Goal: Task Accomplishment & Management: Use online tool/utility

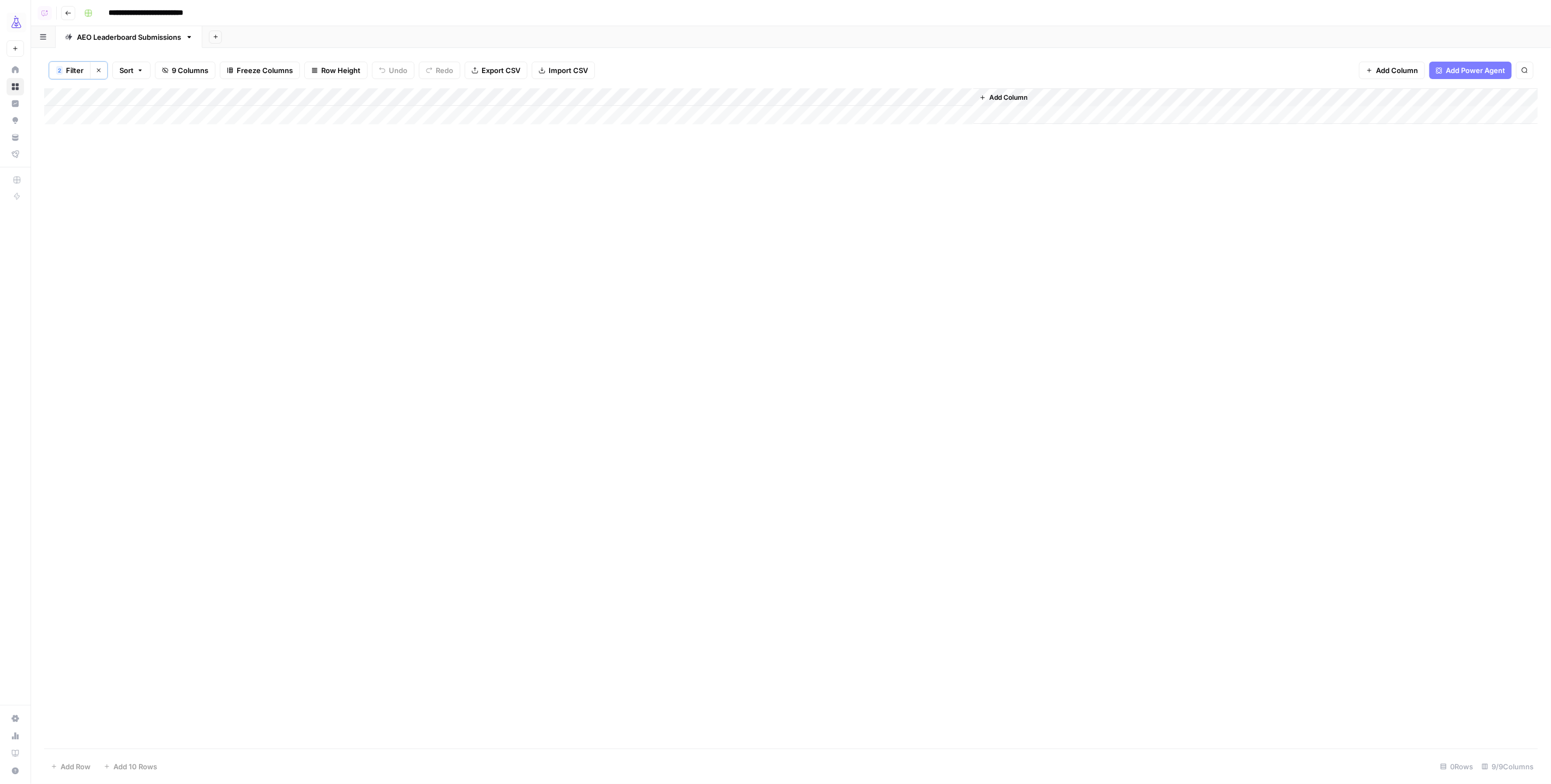
click at [138, 70] on icon "button" at bounding box center [140, 70] width 6 height 6
click at [224, 32] on div "Add Sheet" at bounding box center [876, 37] width 1349 height 22
click at [333, 193] on div "Add Column" at bounding box center [791, 418] width 1494 height 660
click at [302, 217] on div "Add Column" at bounding box center [791, 418] width 1494 height 660
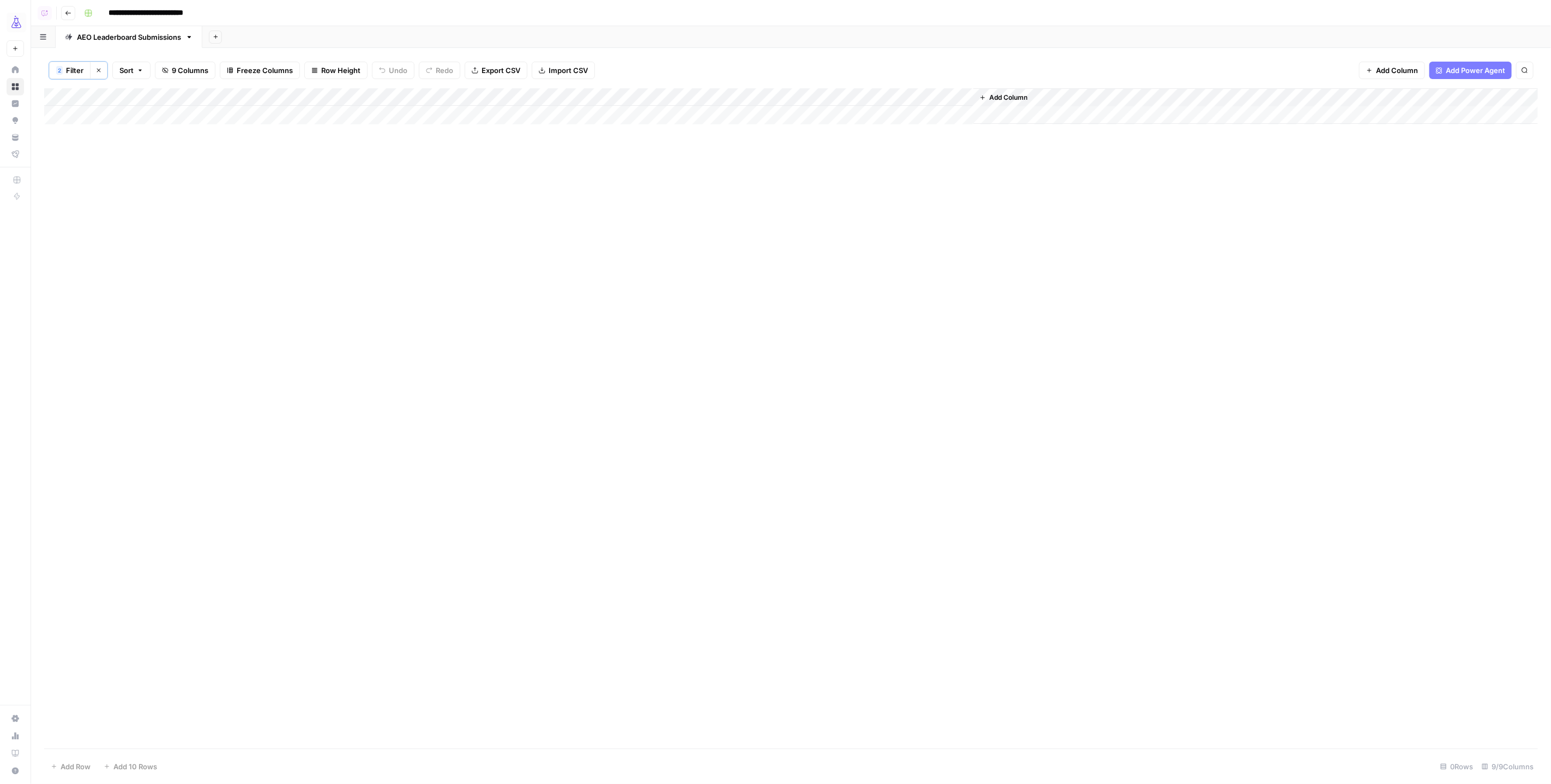
click at [302, 217] on div "Add Column" at bounding box center [791, 418] width 1494 height 660
click at [81, 70] on span "Filter" at bounding box center [75, 70] width 17 height 11
type input "Submission"
type input "Organic Traffic"
click at [707, 274] on div "Add Column" at bounding box center [791, 418] width 1494 height 660
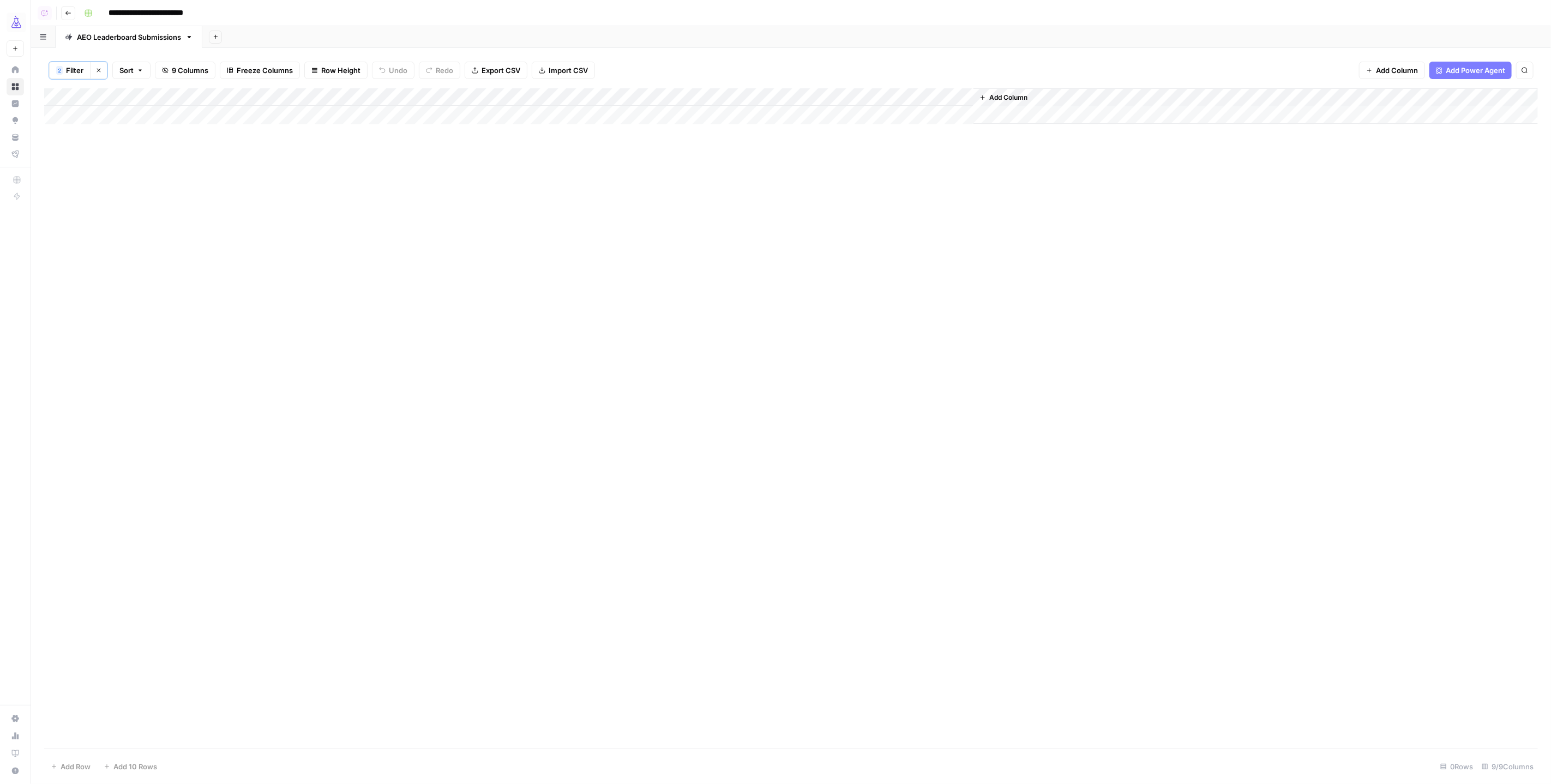
click at [673, 92] on div "Add Column" at bounding box center [791, 106] width 1494 height 36
click at [597, 93] on div "Add Column" at bounding box center [791, 106] width 1494 height 36
click at [529, 94] on div "Add Column" at bounding box center [791, 106] width 1494 height 36
click at [670, 52] on div "2 Filter Clear filters Sort 9 Columns Freeze Columns Row Height Undo Redo Expor…" at bounding box center [791, 70] width 1494 height 36
click at [115, 71] on button "Sort" at bounding box center [132, 70] width 38 height 17
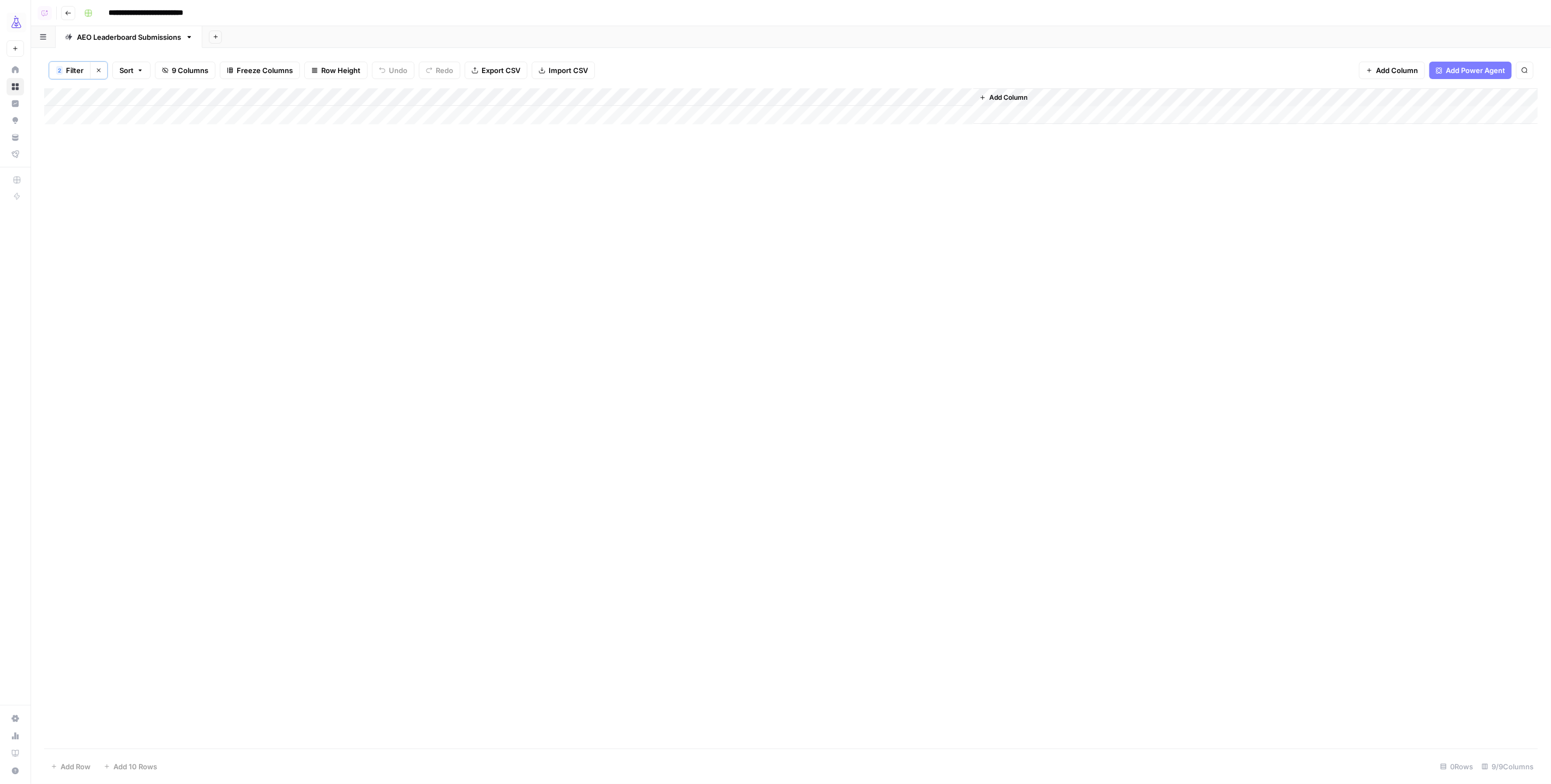
click at [73, 70] on span "Filter" at bounding box center [75, 70] width 17 height 11
type input "Submission"
type input "Organic Traffic"
click at [68, 197] on span "Save" at bounding box center [74, 202] width 16 height 10
click at [68, 64] on button "2 Filter" at bounding box center [70, 70] width 41 height 17
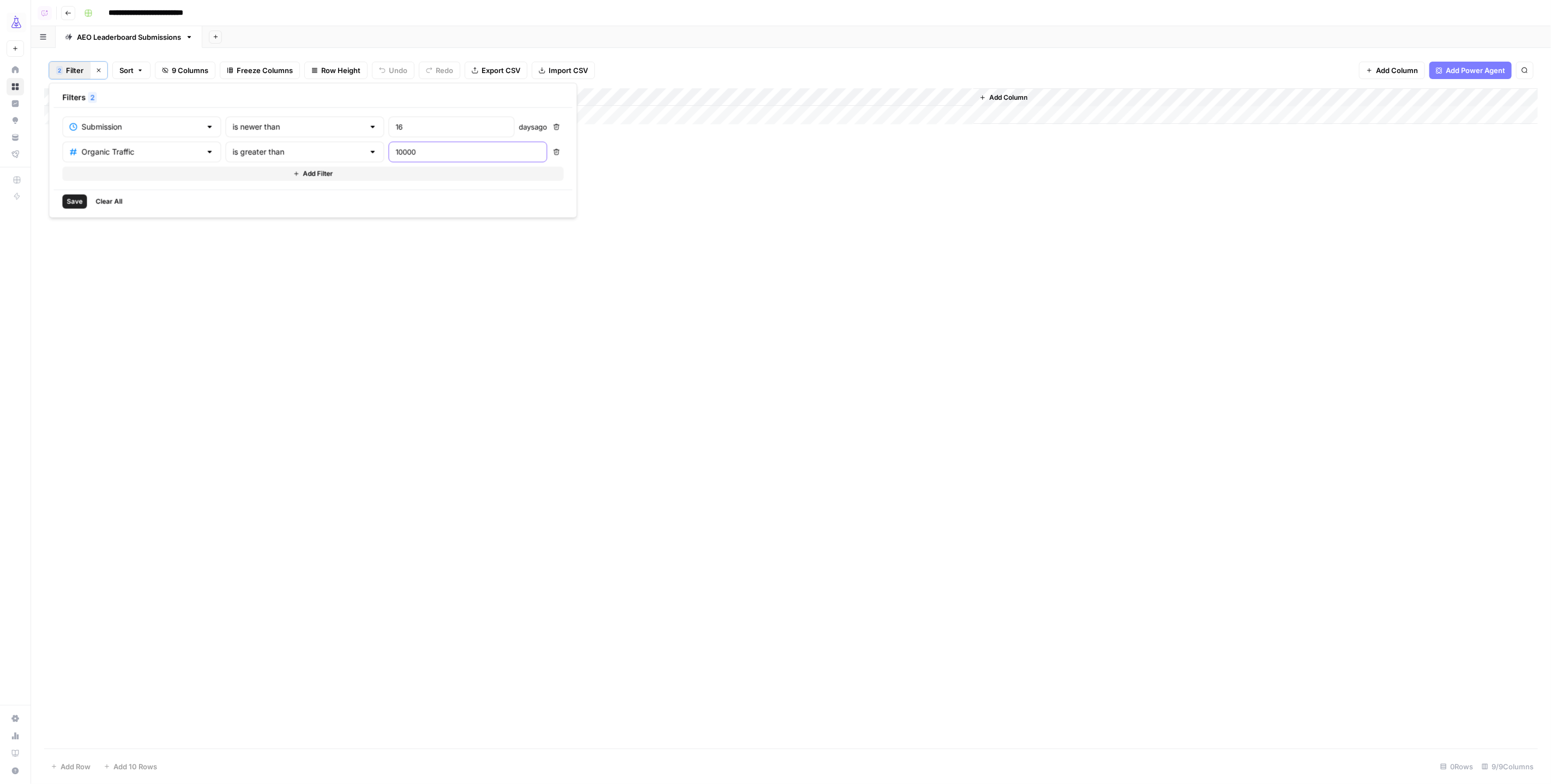
click at [407, 149] on input "10000" at bounding box center [467, 152] width 145 height 11
type input "10001"
click at [76, 204] on span "Save" at bounding box center [74, 202] width 16 height 10
click at [209, 184] on div "Add Column" at bounding box center [791, 418] width 1494 height 660
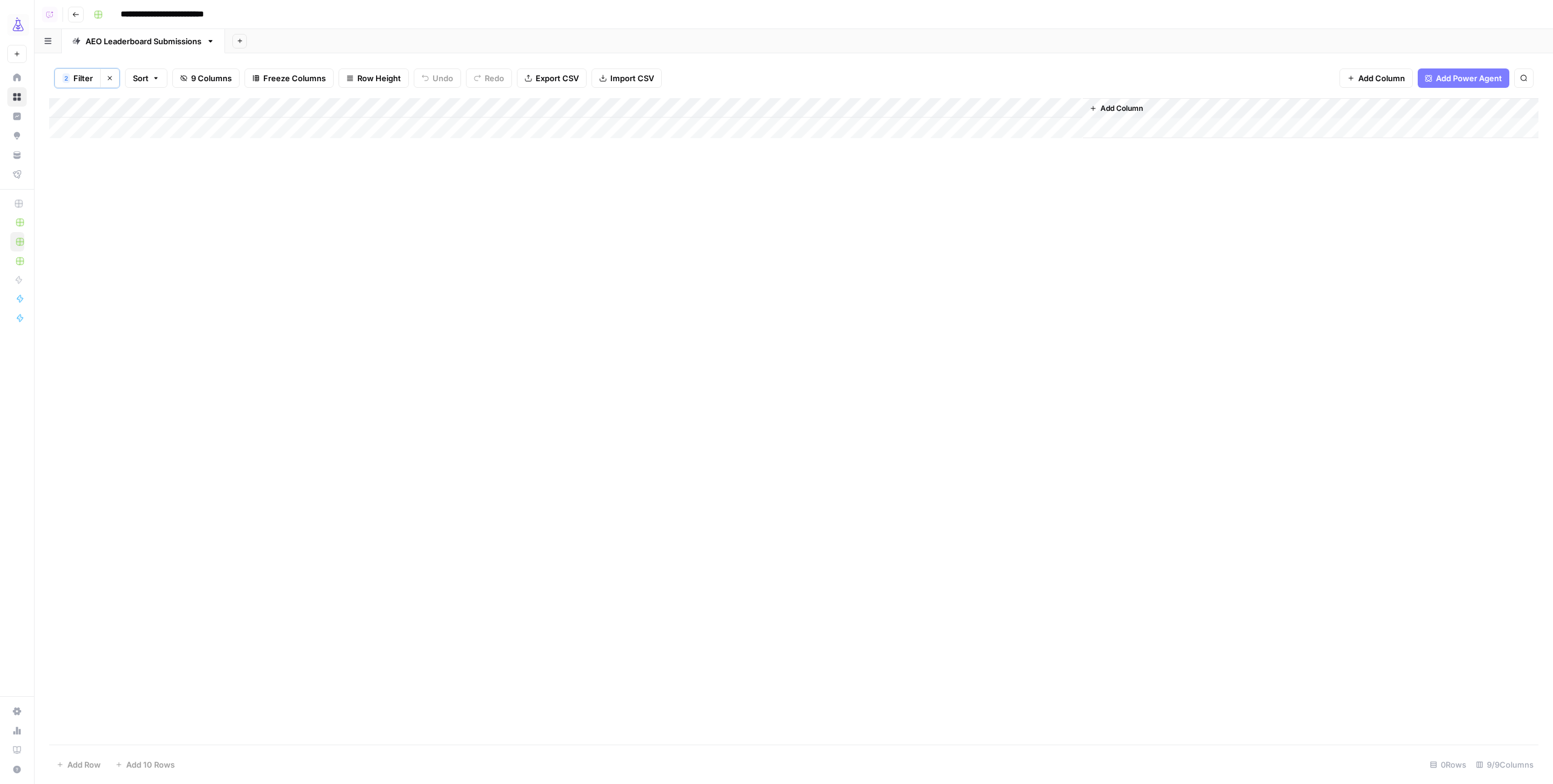
click at [209, 185] on div "Add Column" at bounding box center [793, 421] width 1489 height 647
click at [178, 124] on div "Add Column" at bounding box center [793, 118] width 1489 height 40
drag, startPoint x: 217, startPoint y: 127, endPoint x: 551, endPoint y: 393, distance: 427.0
click at [551, 393] on div "Add Column" at bounding box center [793, 421] width 1489 height 647
drag, startPoint x: 826, startPoint y: 294, endPoint x: 849, endPoint y: 299, distance: 23.5
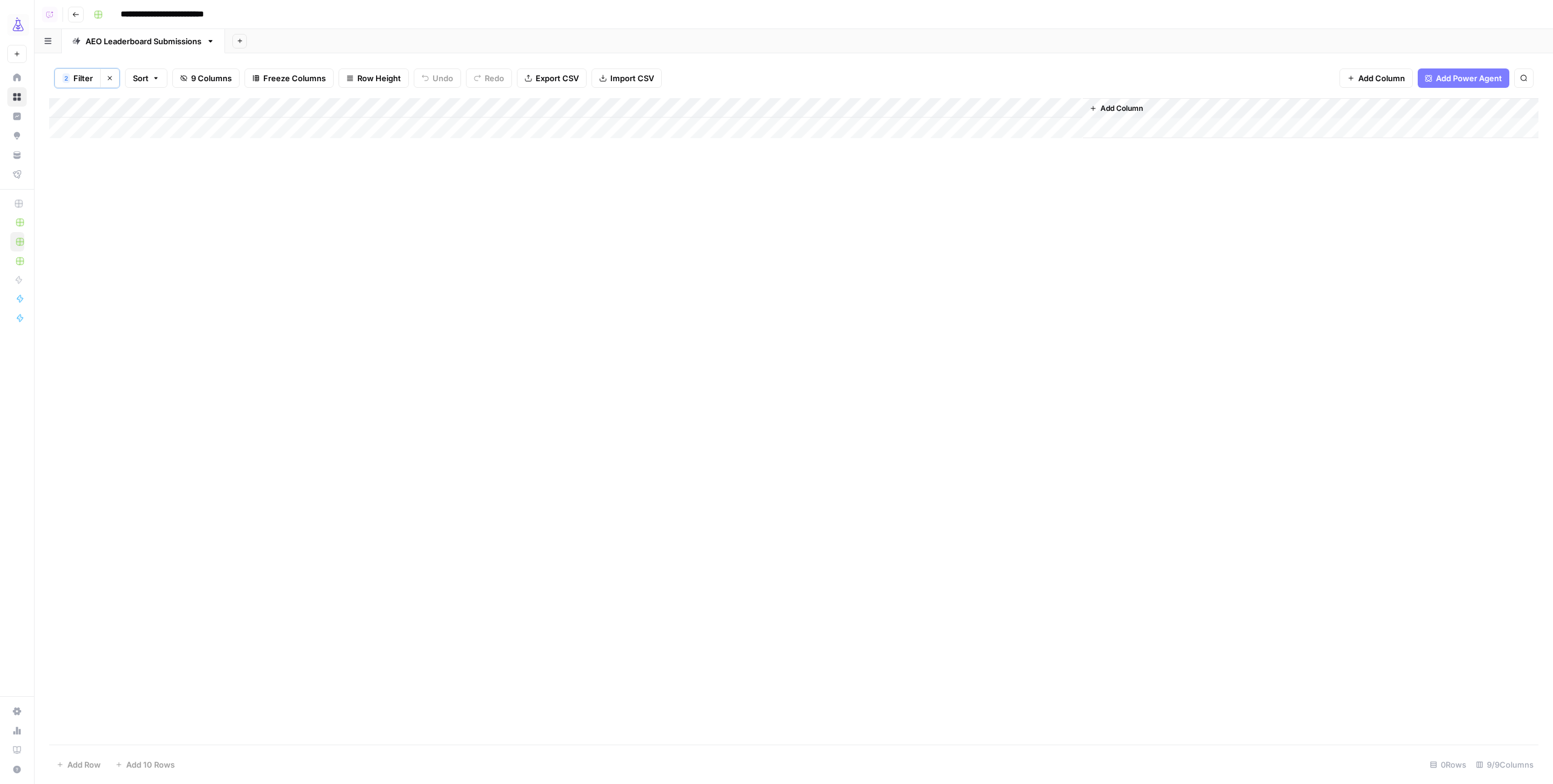
click at [849, 299] on div "Add Column" at bounding box center [793, 421] width 1489 height 647
click at [1197, 125] on div "Add Column" at bounding box center [1310, 118] width 456 height 40
drag, startPoint x: 1167, startPoint y: 125, endPoint x: 1101, endPoint y: 102, distance: 69.9
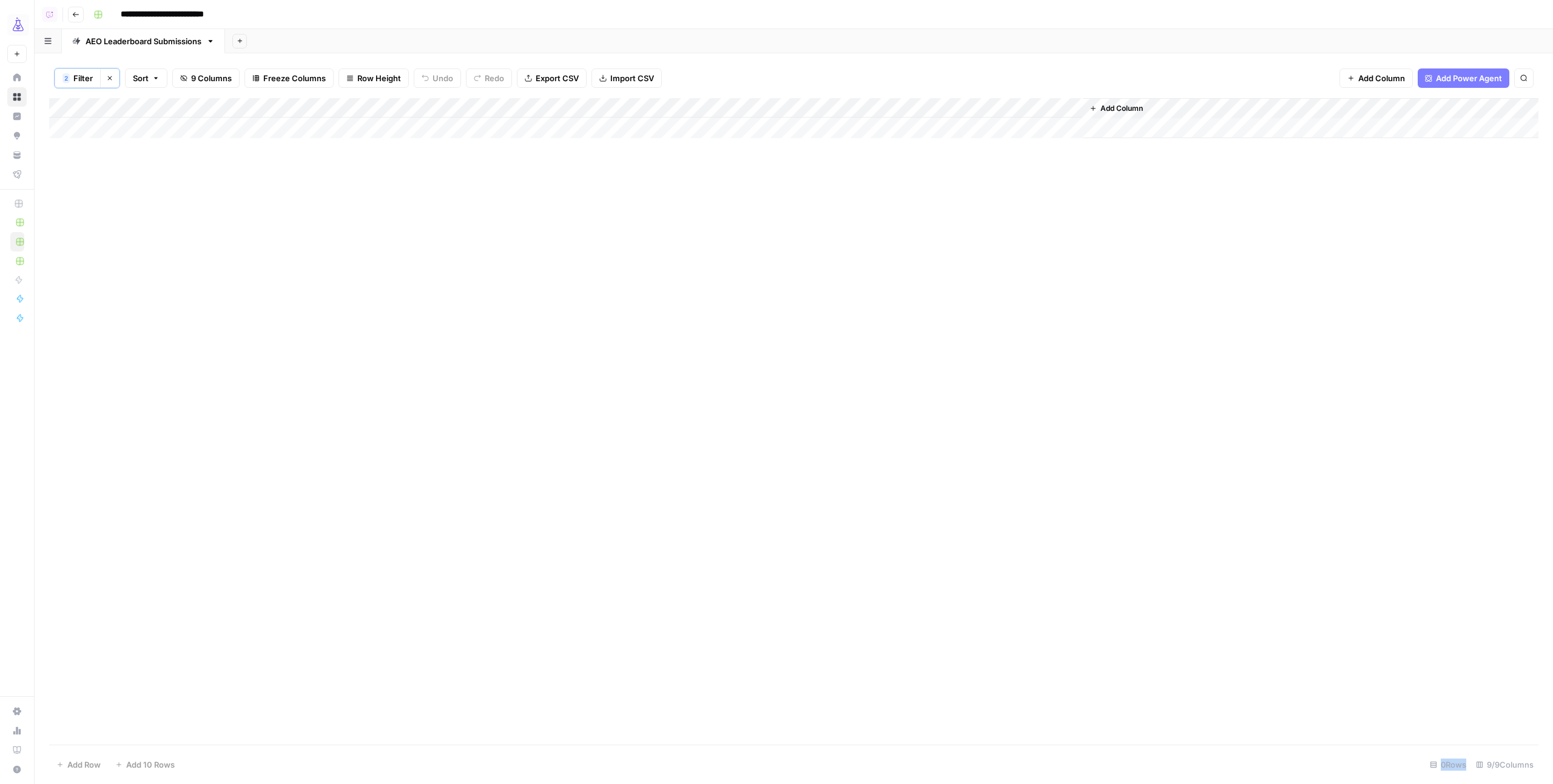
click at [1162, 124] on div "Add Column" at bounding box center [1310, 118] width 456 height 40
click at [998, 106] on div "Add Column" at bounding box center [793, 118] width 1489 height 40
click at [1025, 66] on div "2 Filter Clear filters Sort 9 Columns Freeze Columns Row Height Undo Redo Expor…" at bounding box center [793, 78] width 1489 height 40
click at [415, 439] on div "Add Column" at bounding box center [793, 421] width 1489 height 647
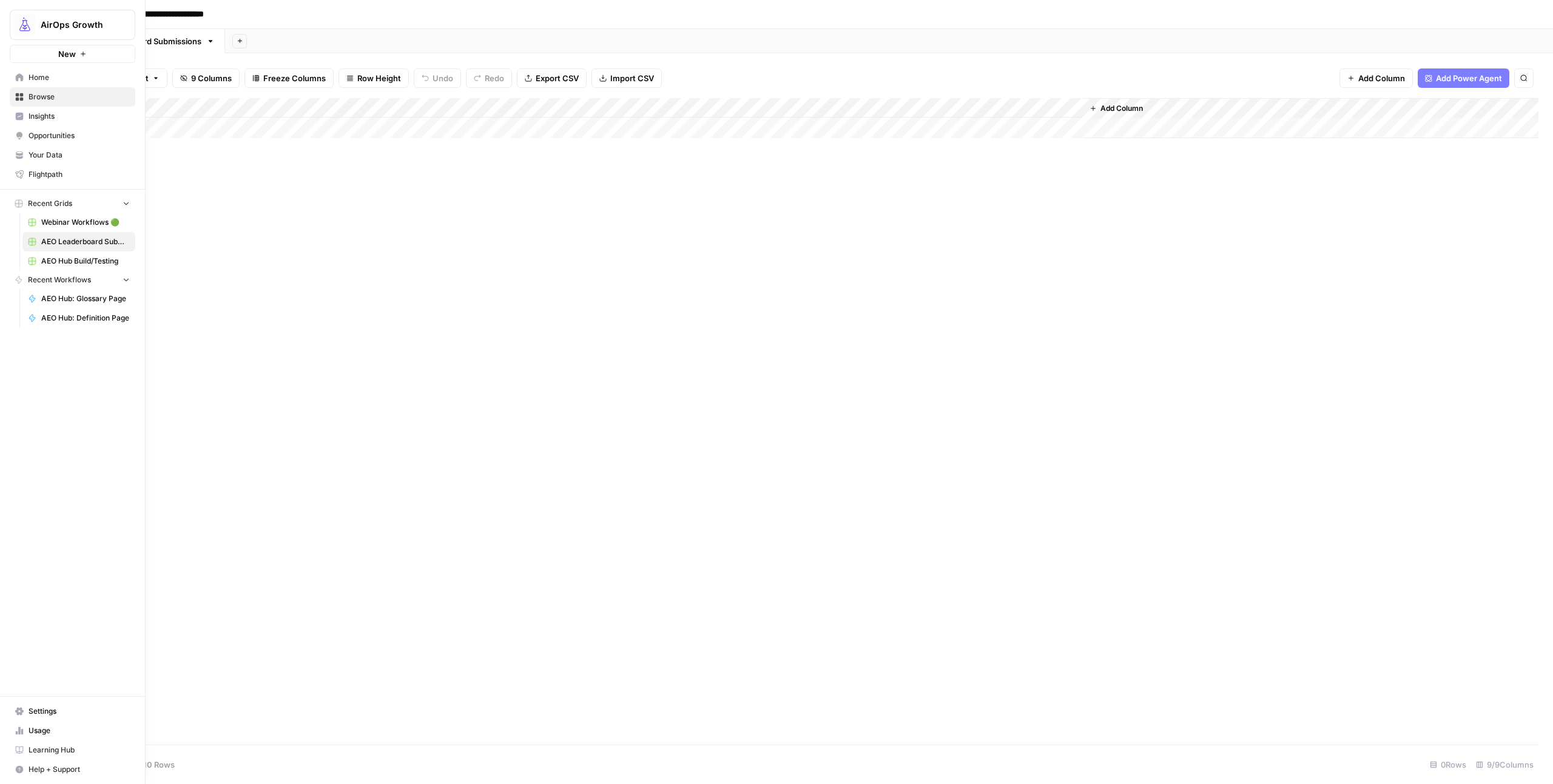
click at [68, 245] on span "AEO Leaderboard Submissions" at bounding box center [86, 242] width 89 height 11
click at [66, 228] on link "Webinar Workflows 🟢" at bounding box center [78, 223] width 113 height 19
click at [66, 247] on link "AEO Leaderboard Submissions" at bounding box center [78, 242] width 113 height 19
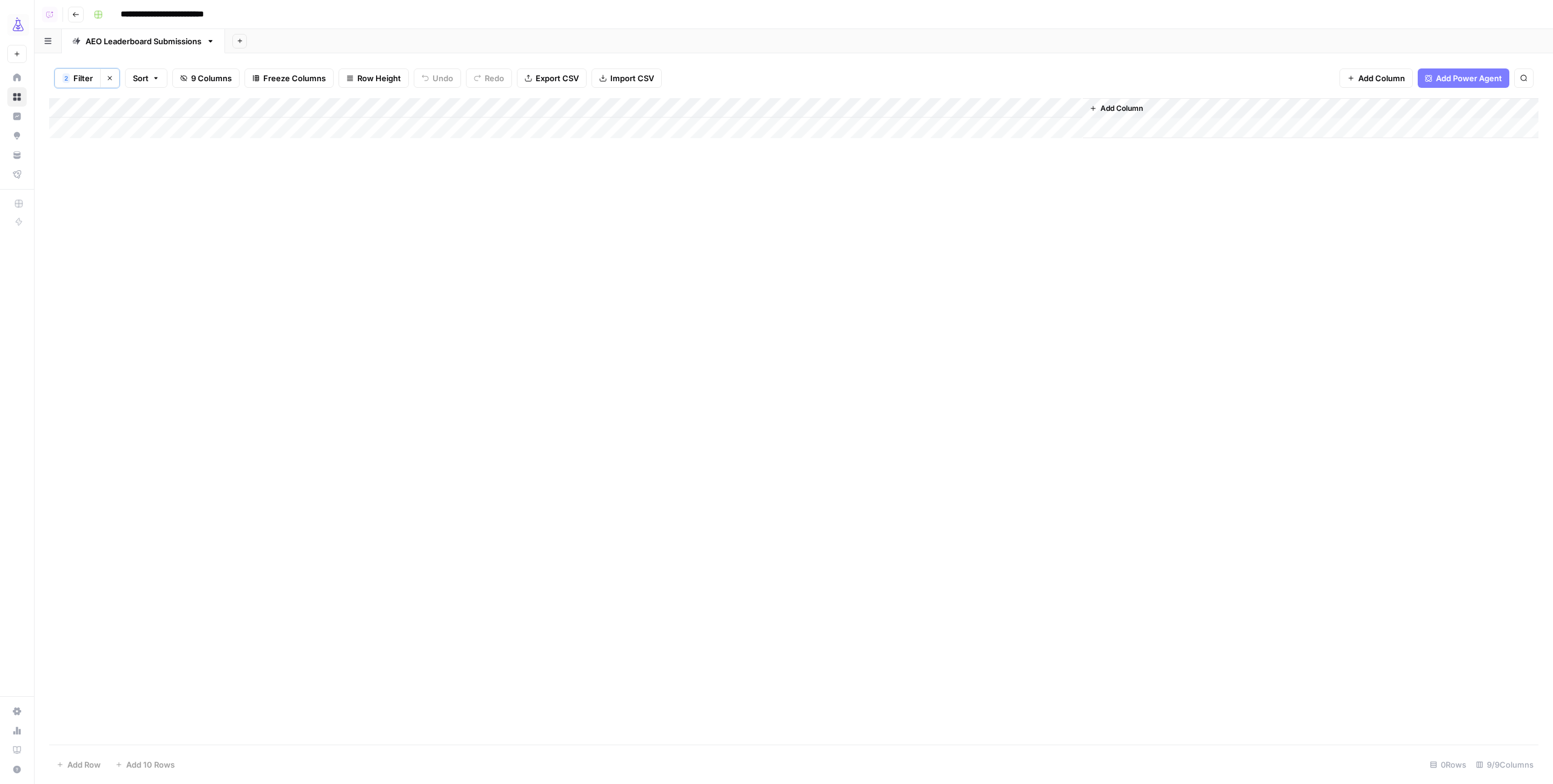
click at [818, 55] on div "2 Filter Clear filters Sort 9 Columns Freeze Columns Row Height Undo Redo Expor…" at bounding box center [794, 418] width 1518 height 731
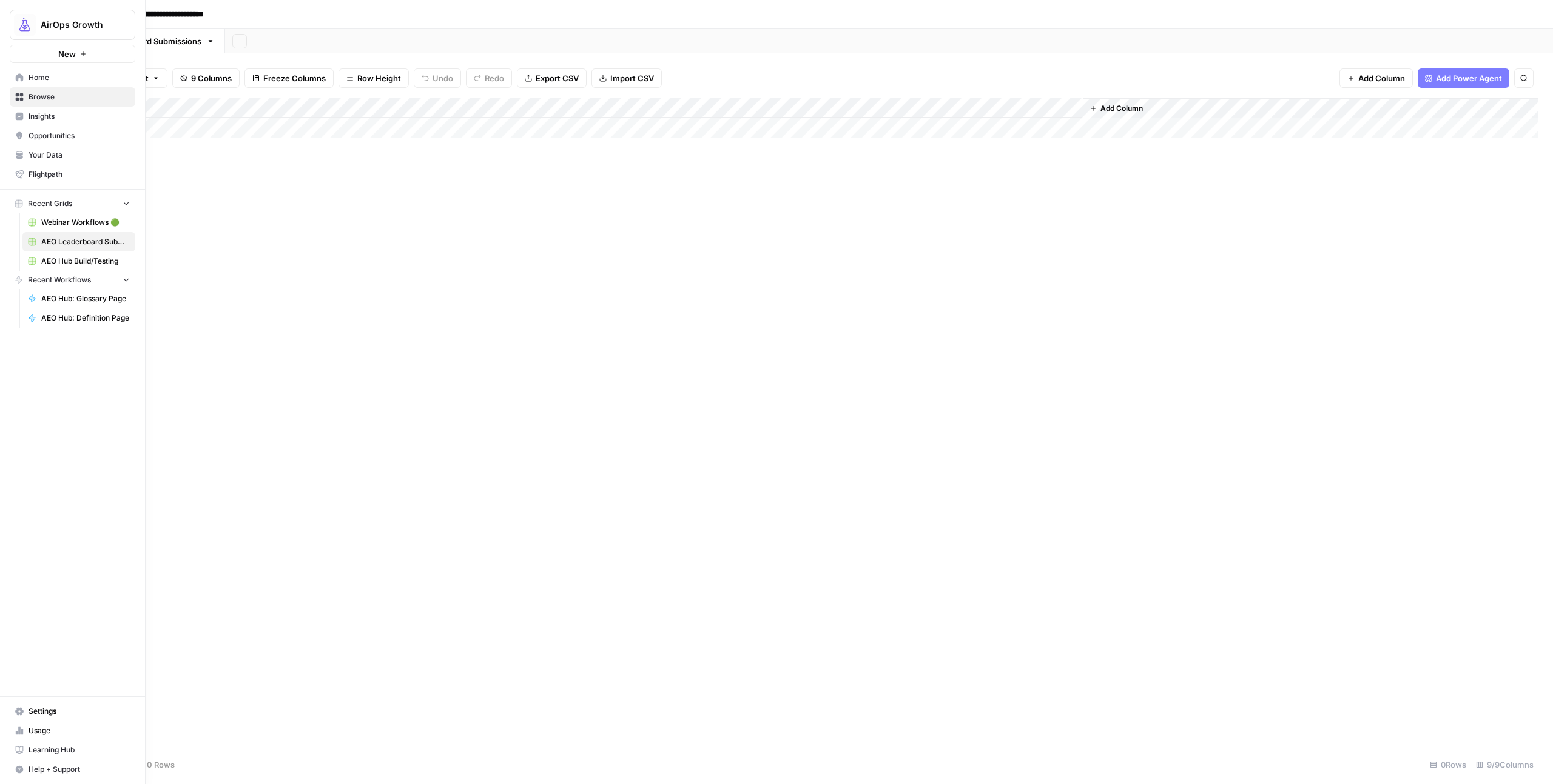
click at [35, 78] on span "Home" at bounding box center [79, 78] width 101 height 11
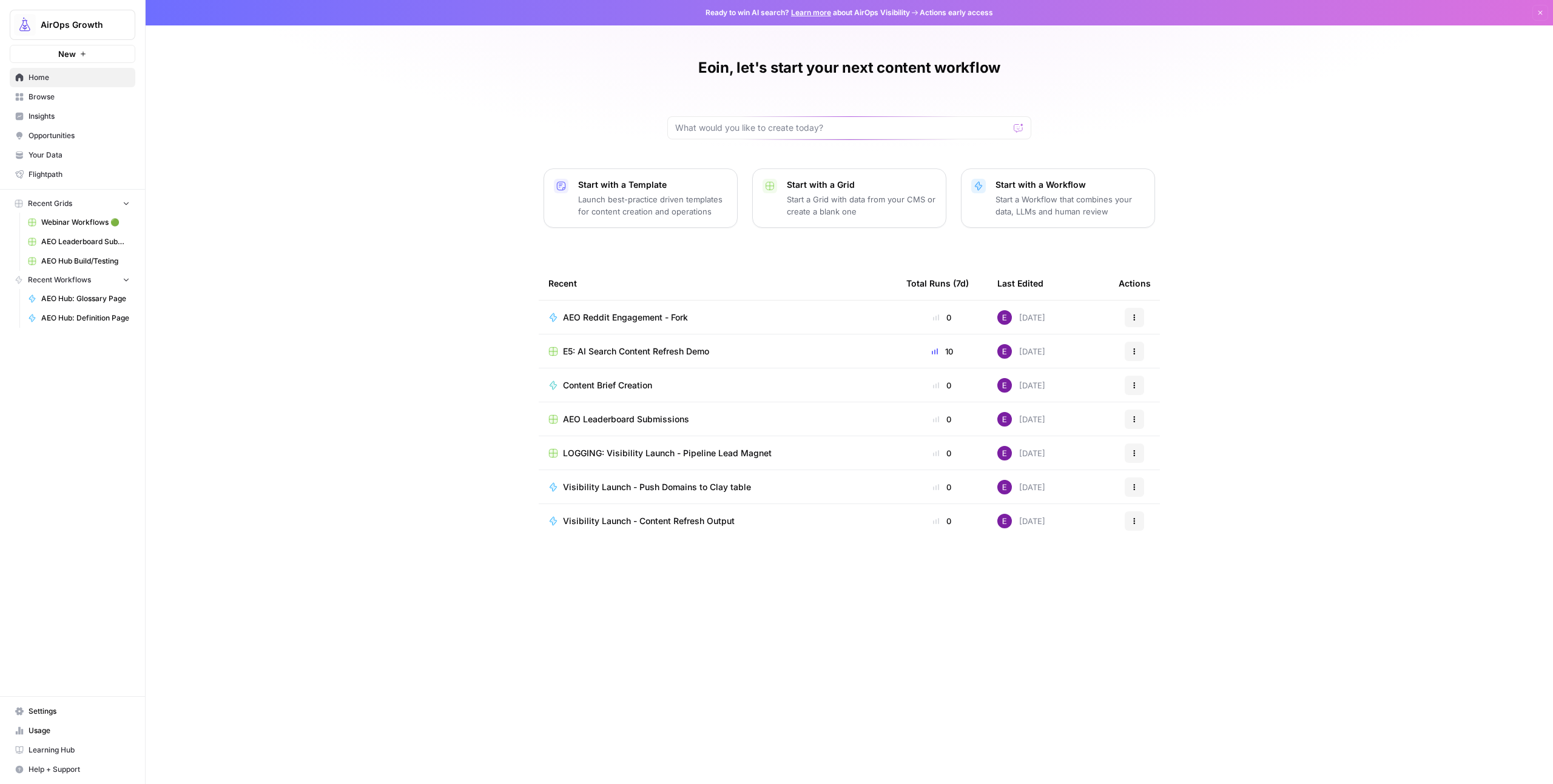
click at [58, 96] on span "Browse" at bounding box center [79, 97] width 101 height 11
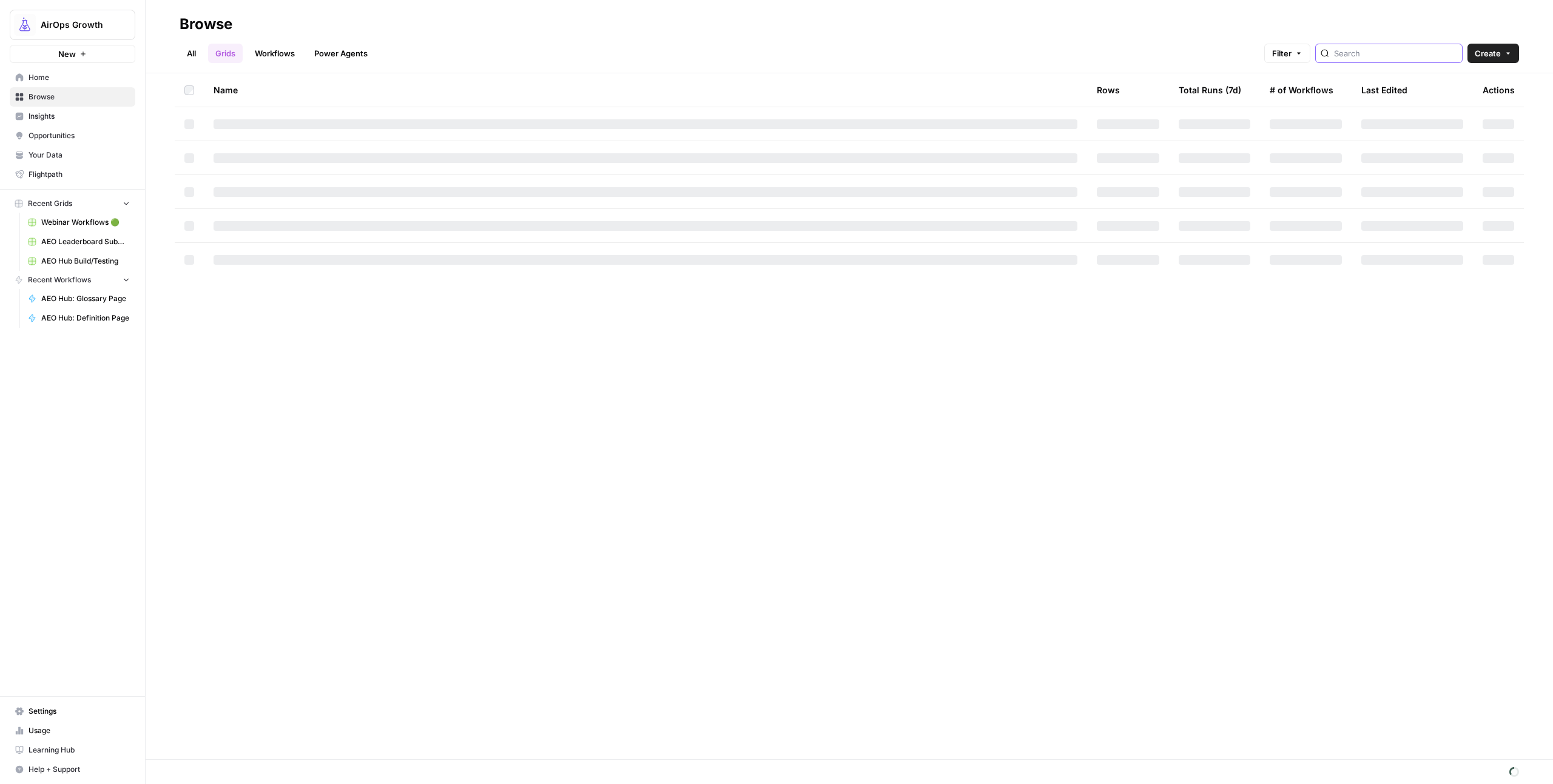
click at [1387, 57] on input "search" at bounding box center [1395, 53] width 123 height 12
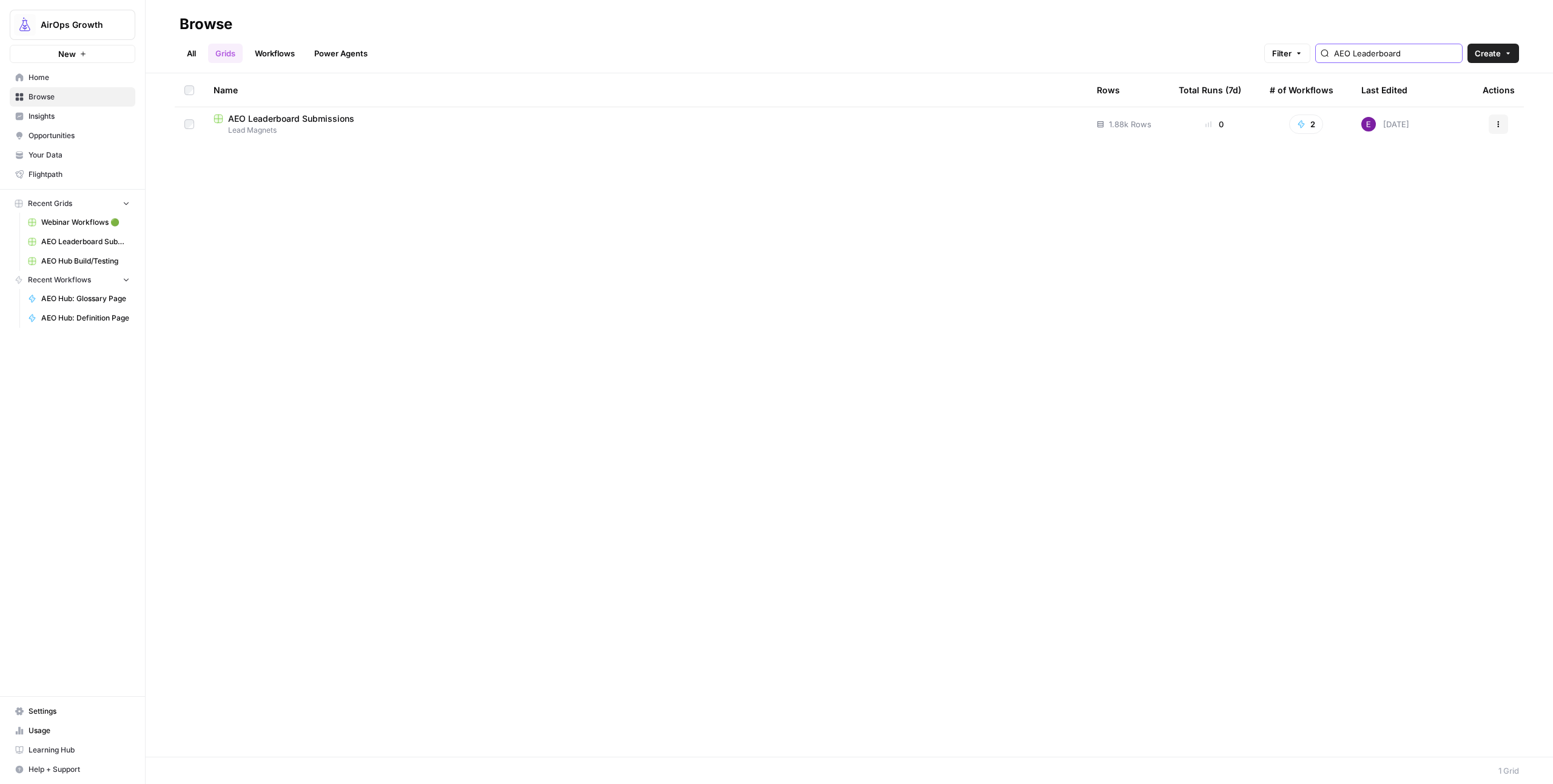
type input "AEO Leaderboard"
click at [190, 51] on link "All" at bounding box center [192, 53] width 24 height 19
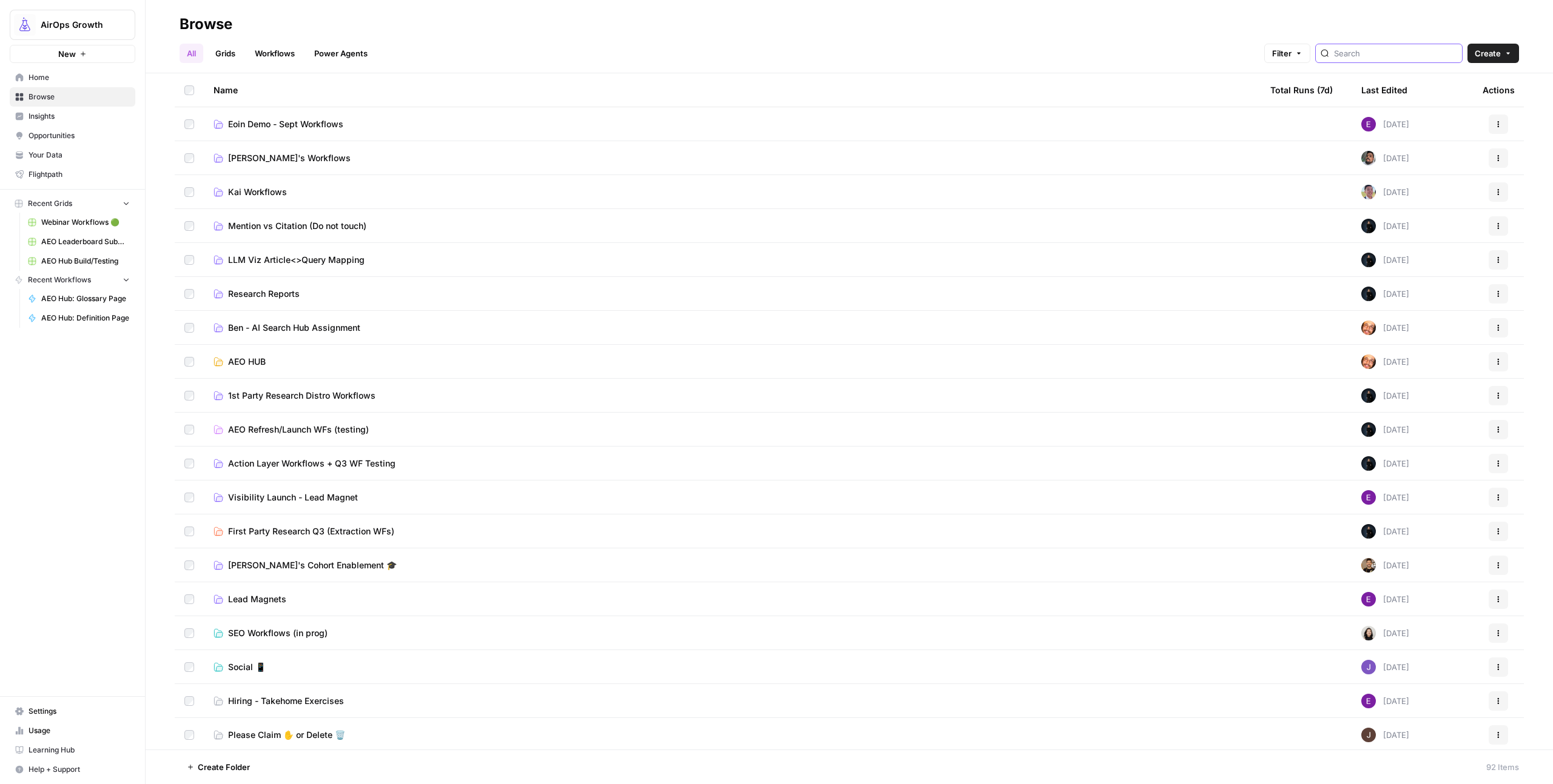
click at [1391, 55] on input "search" at bounding box center [1395, 53] width 123 height 12
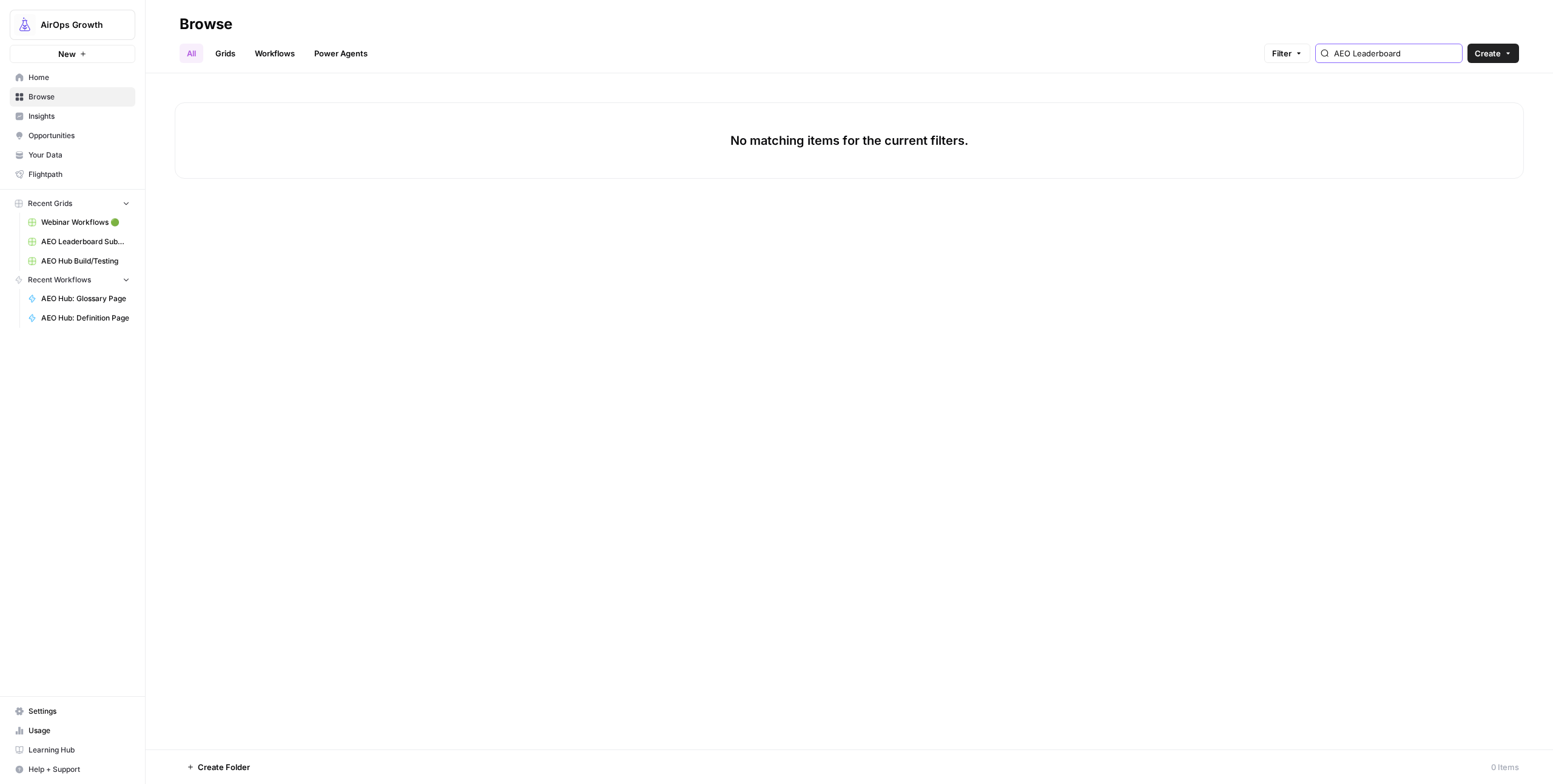
type input "AEO Leaderboard"
click at [232, 52] on link "Grids" at bounding box center [226, 53] width 35 height 19
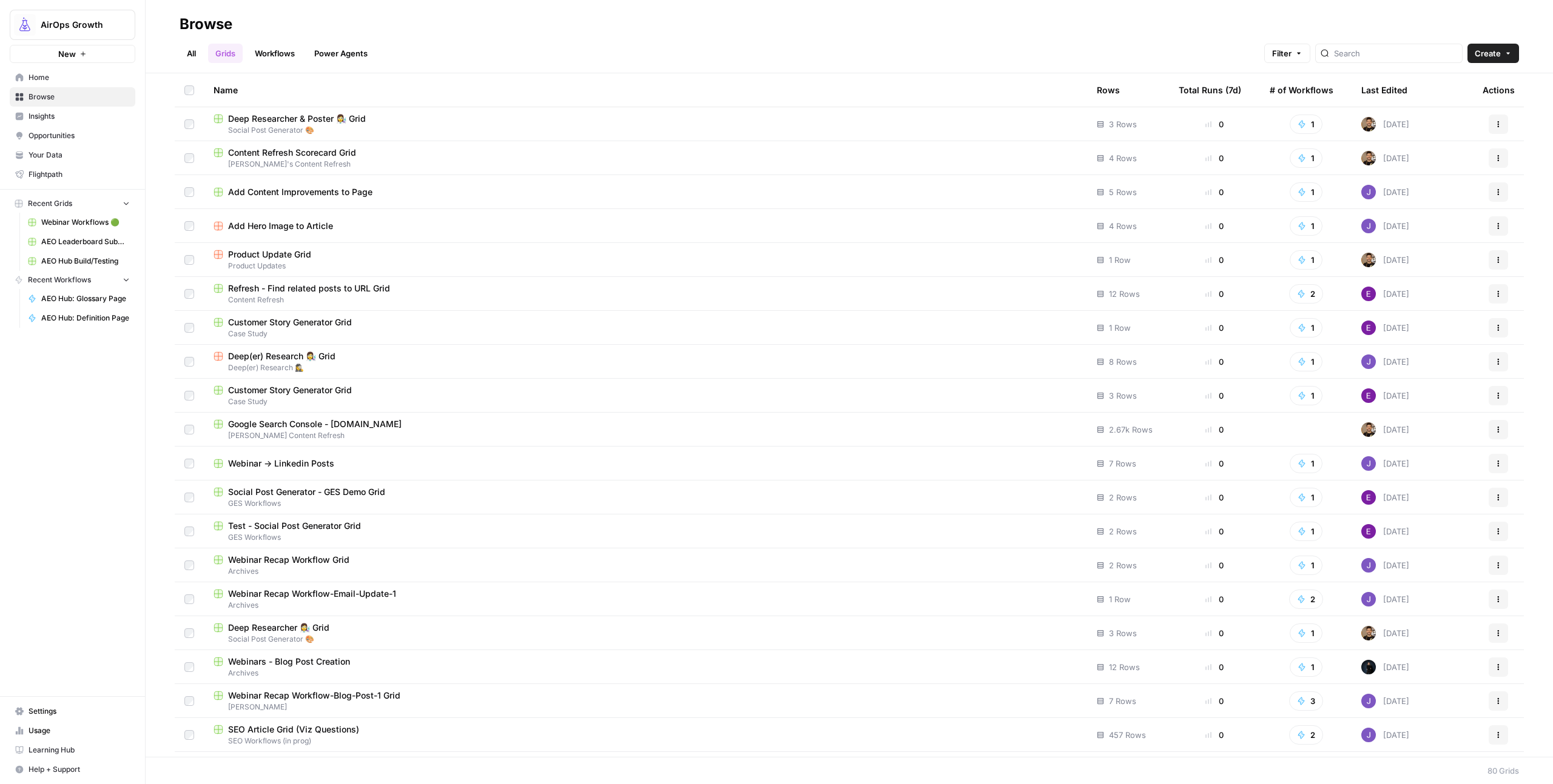
click at [290, 51] on link "Workflows" at bounding box center [274, 53] width 55 height 19
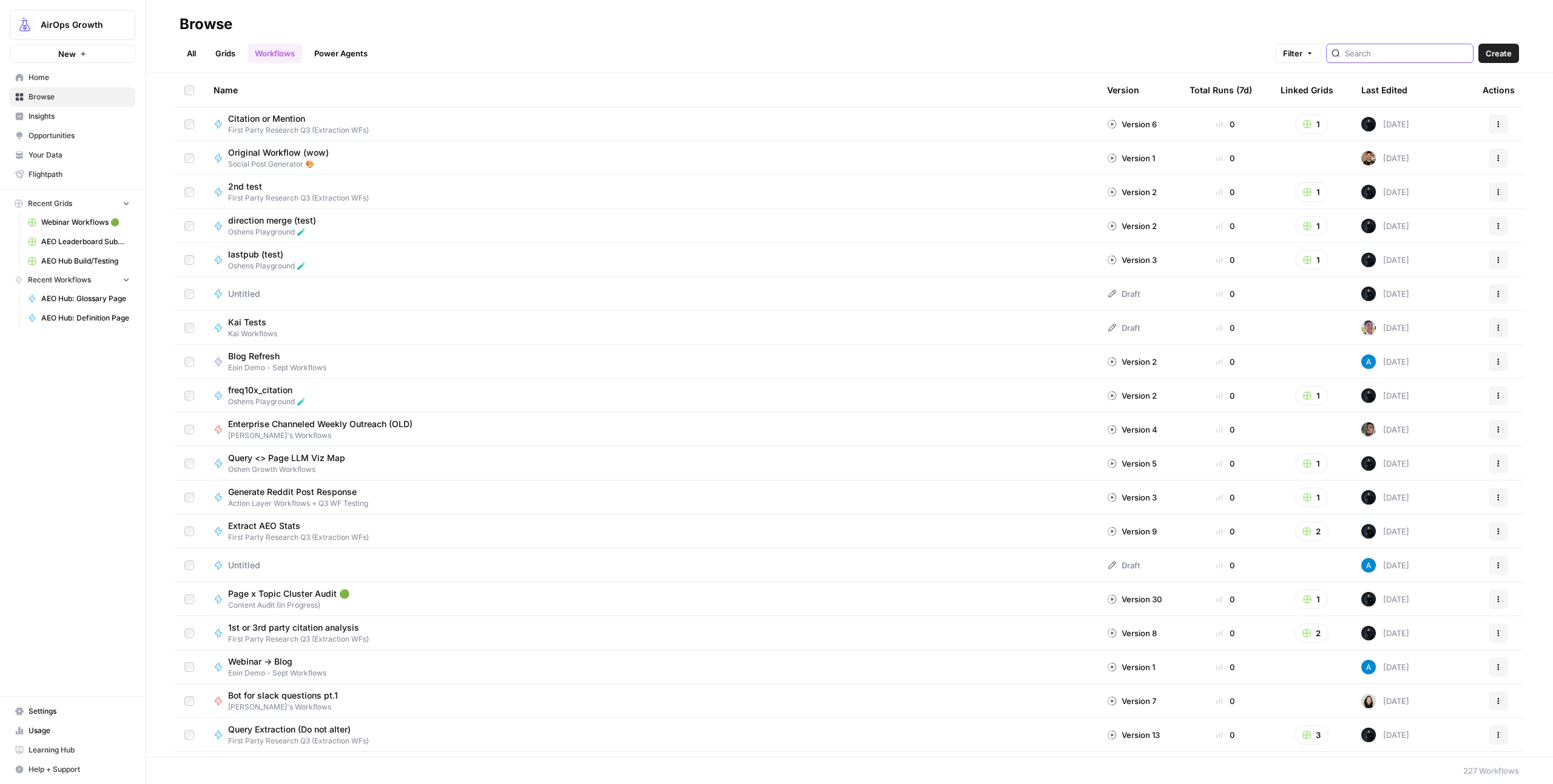
click at [1398, 58] on input "search" at bounding box center [1406, 53] width 123 height 12
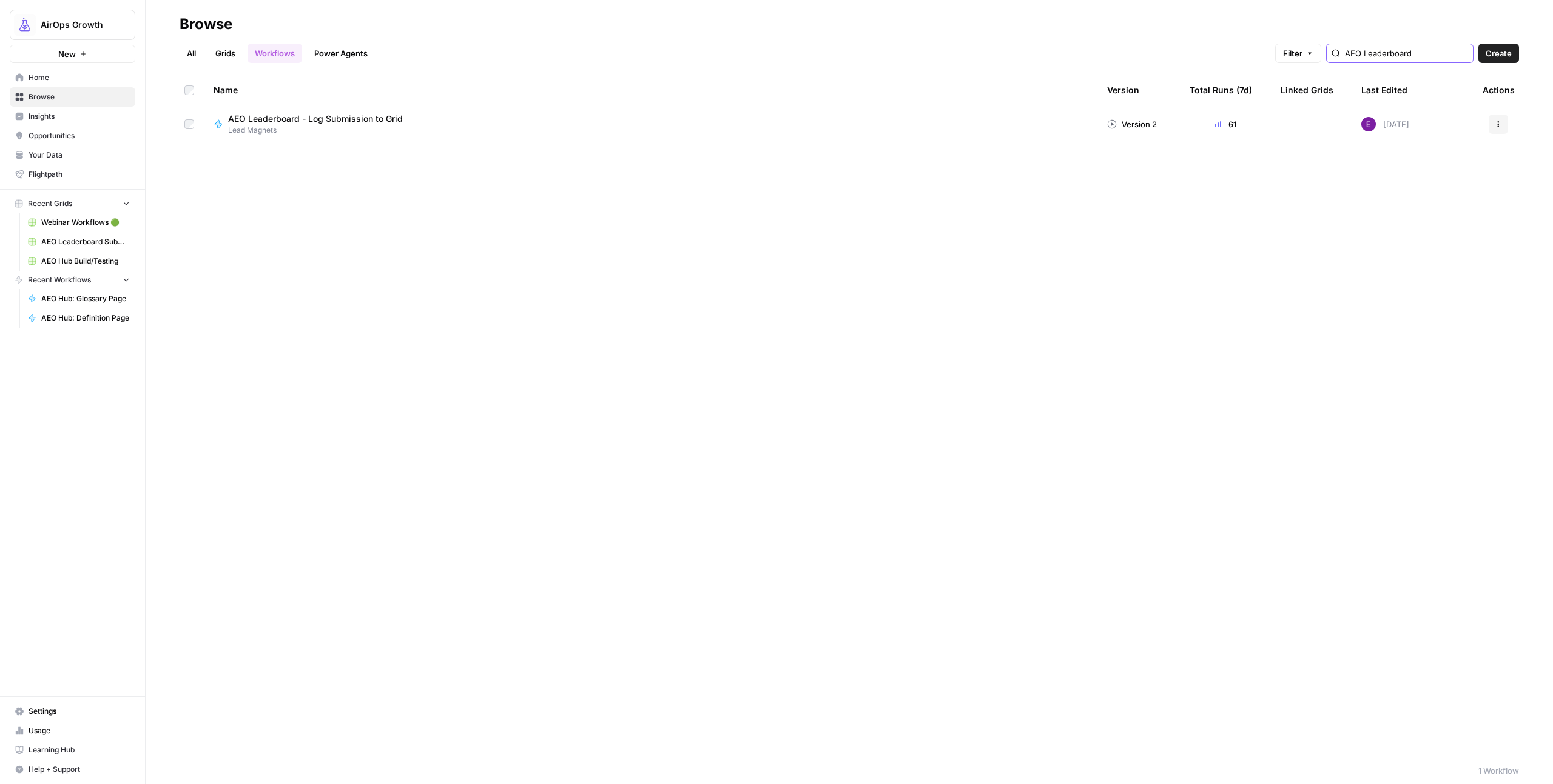
type input "AEO Leaderboard"
click at [338, 116] on span "AEO Leaderboard - Log Submission to Grid" at bounding box center [315, 118] width 174 height 12
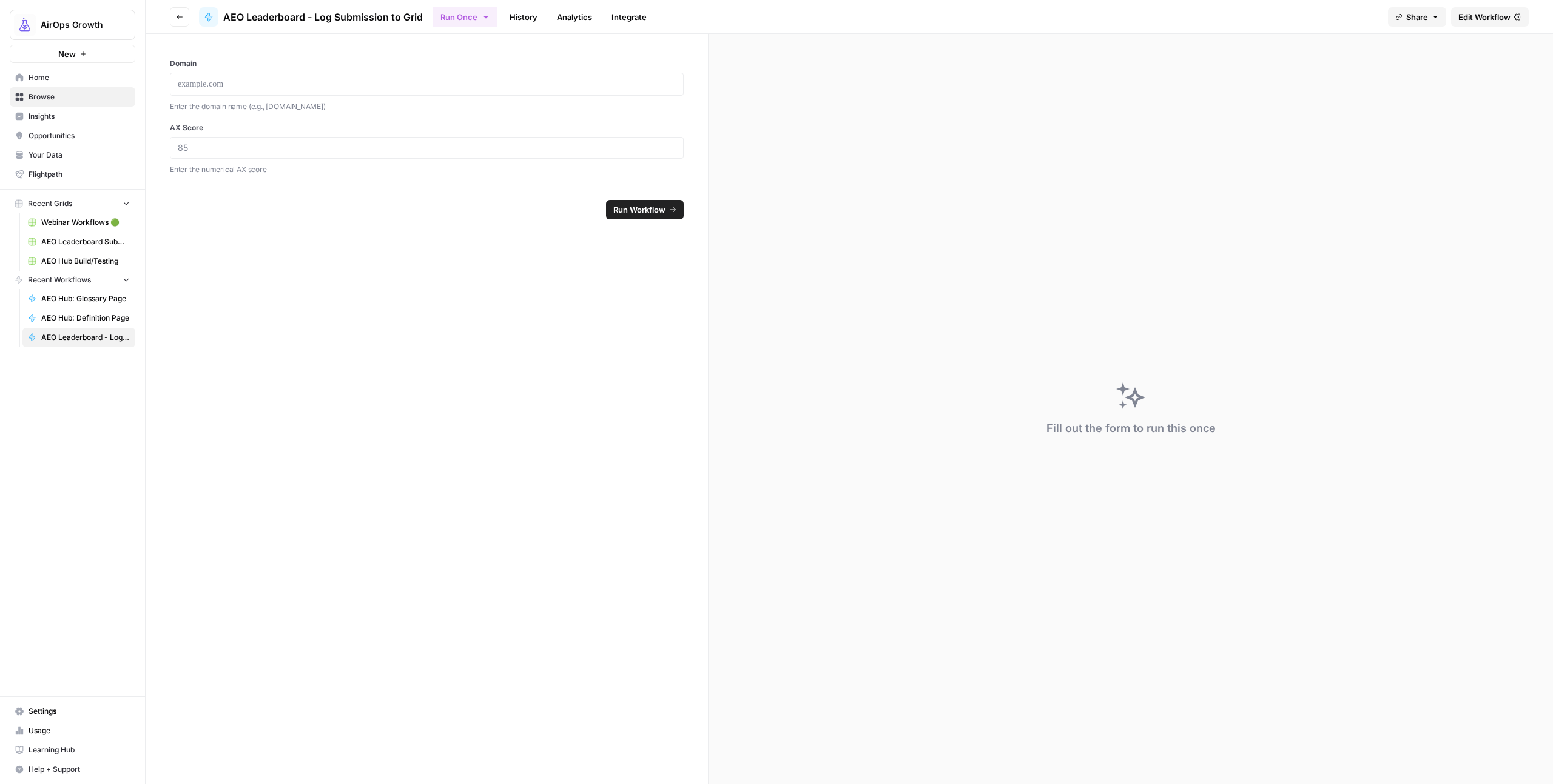
click at [532, 16] on link "History" at bounding box center [524, 17] width 43 height 19
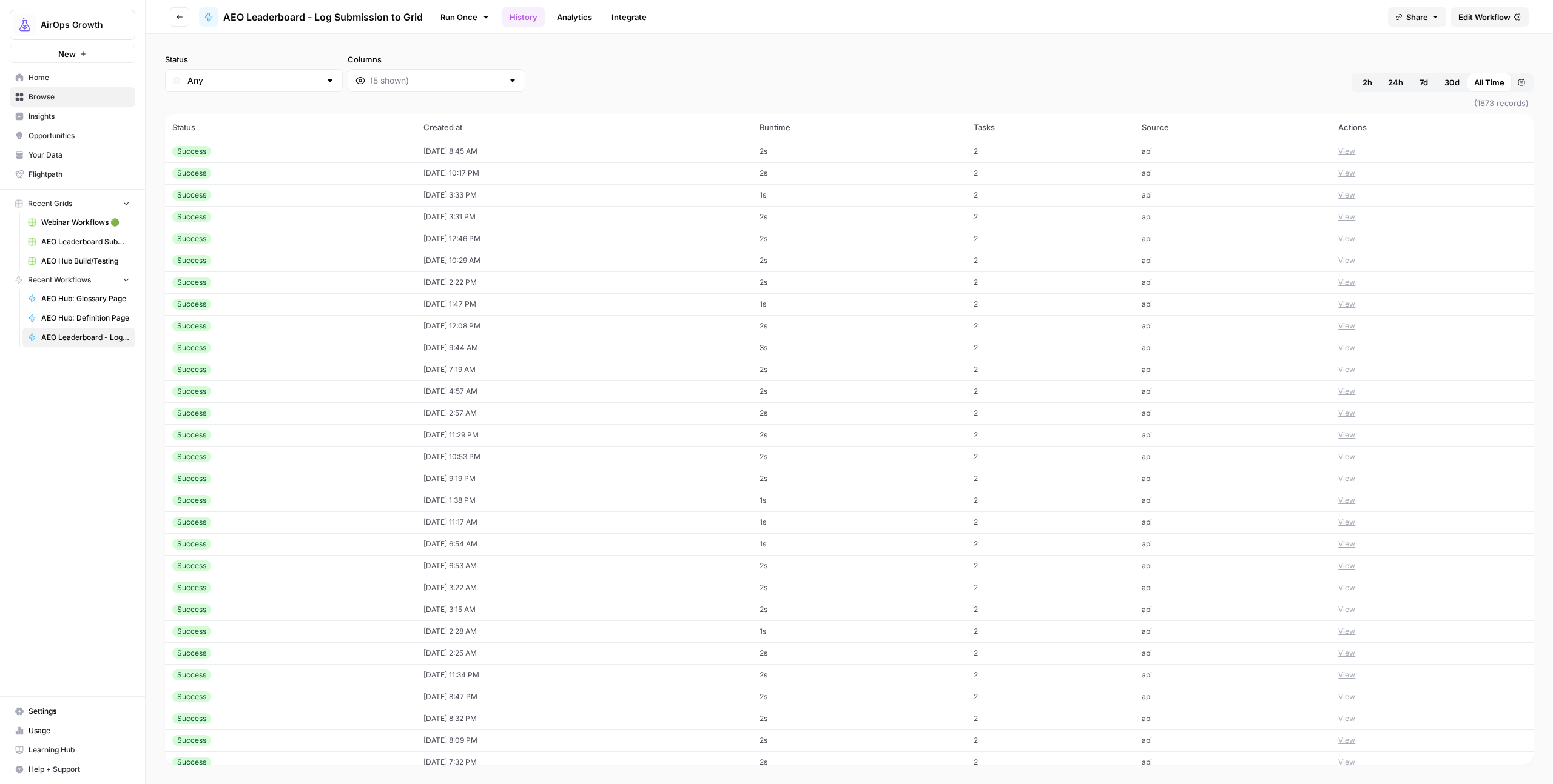
click at [1350, 151] on button "View" at bounding box center [1346, 151] width 17 height 11
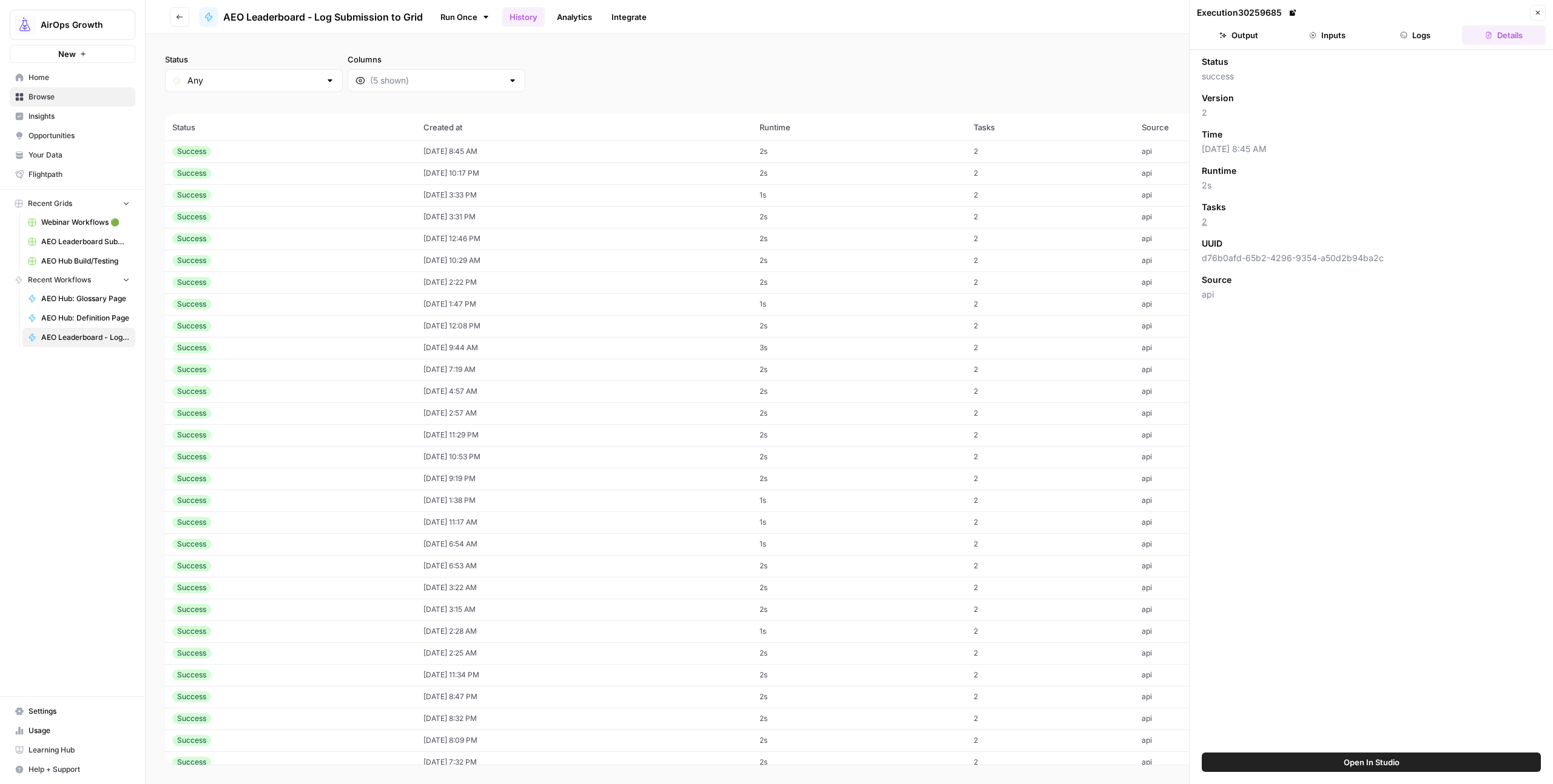
click at [1341, 35] on button "Inputs" at bounding box center [1327, 35] width 84 height 19
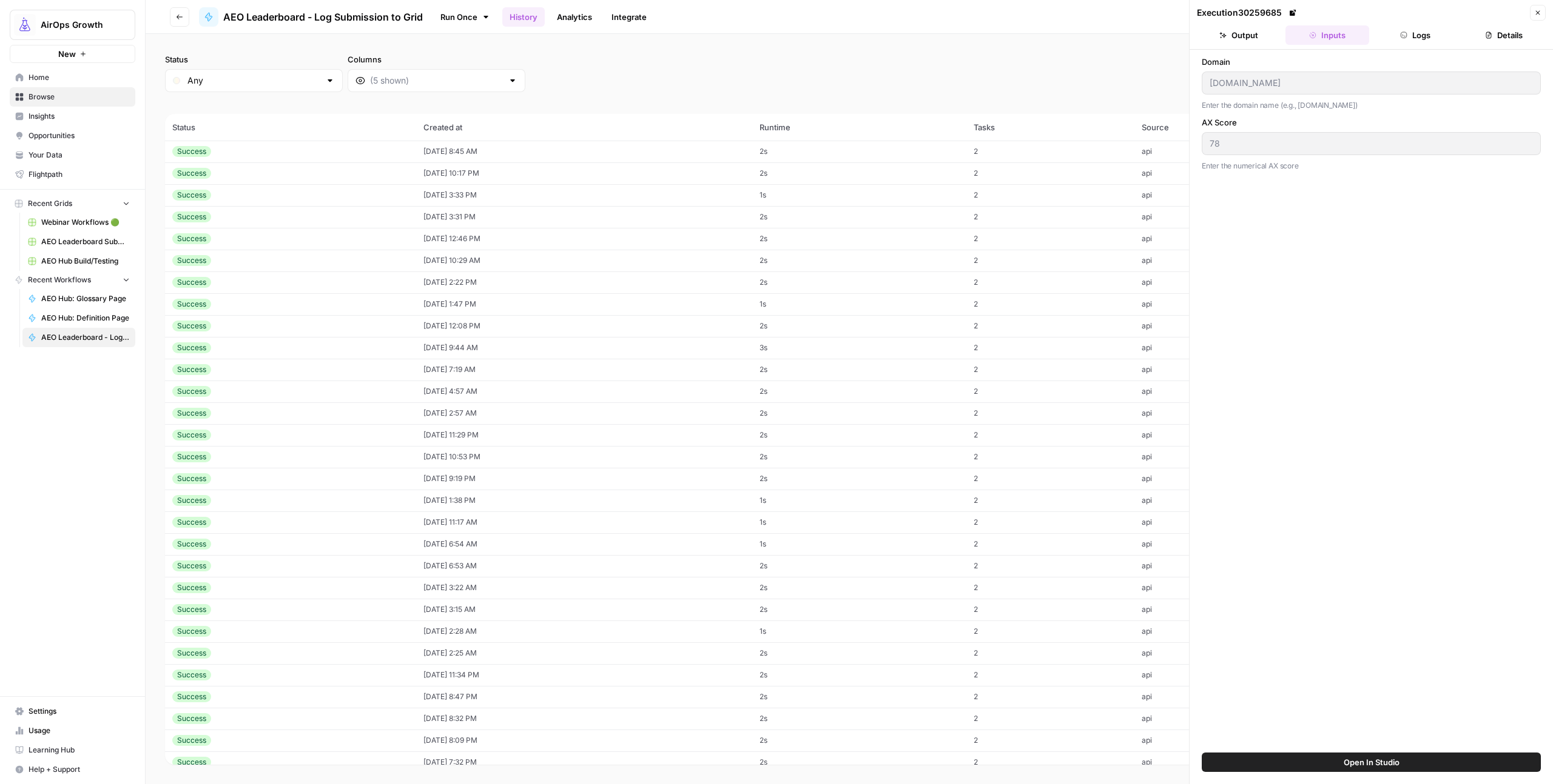
click at [1163, 174] on td "api" at bounding box center [1232, 173] width 197 height 22
click at [1134, 202] on td "2" at bounding box center [1050, 196] width 168 height 22
click at [1134, 218] on td "2" at bounding box center [1050, 217] width 168 height 22
click at [1134, 234] on td "2" at bounding box center [1050, 239] width 168 height 22
click at [1134, 251] on td "2" at bounding box center [1050, 261] width 168 height 22
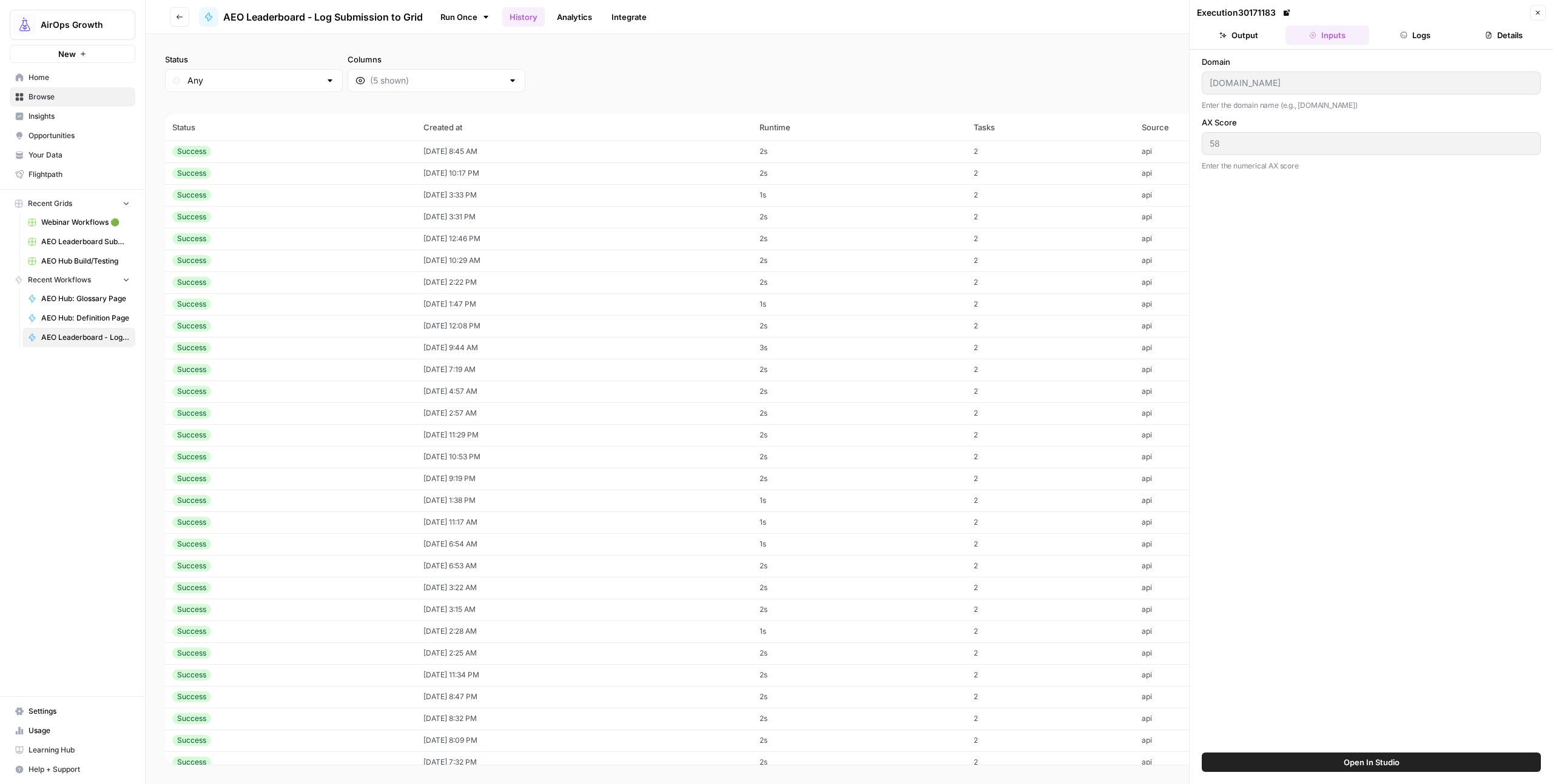
click at [1134, 276] on td "2" at bounding box center [1050, 283] width 168 height 22
click at [1134, 301] on td "2" at bounding box center [1050, 304] width 168 height 22
click at [1134, 324] on td "2" at bounding box center [1050, 326] width 168 height 22
click at [1134, 345] on td "2" at bounding box center [1050, 348] width 168 height 22
click at [1134, 360] on td "2" at bounding box center [1050, 370] width 168 height 22
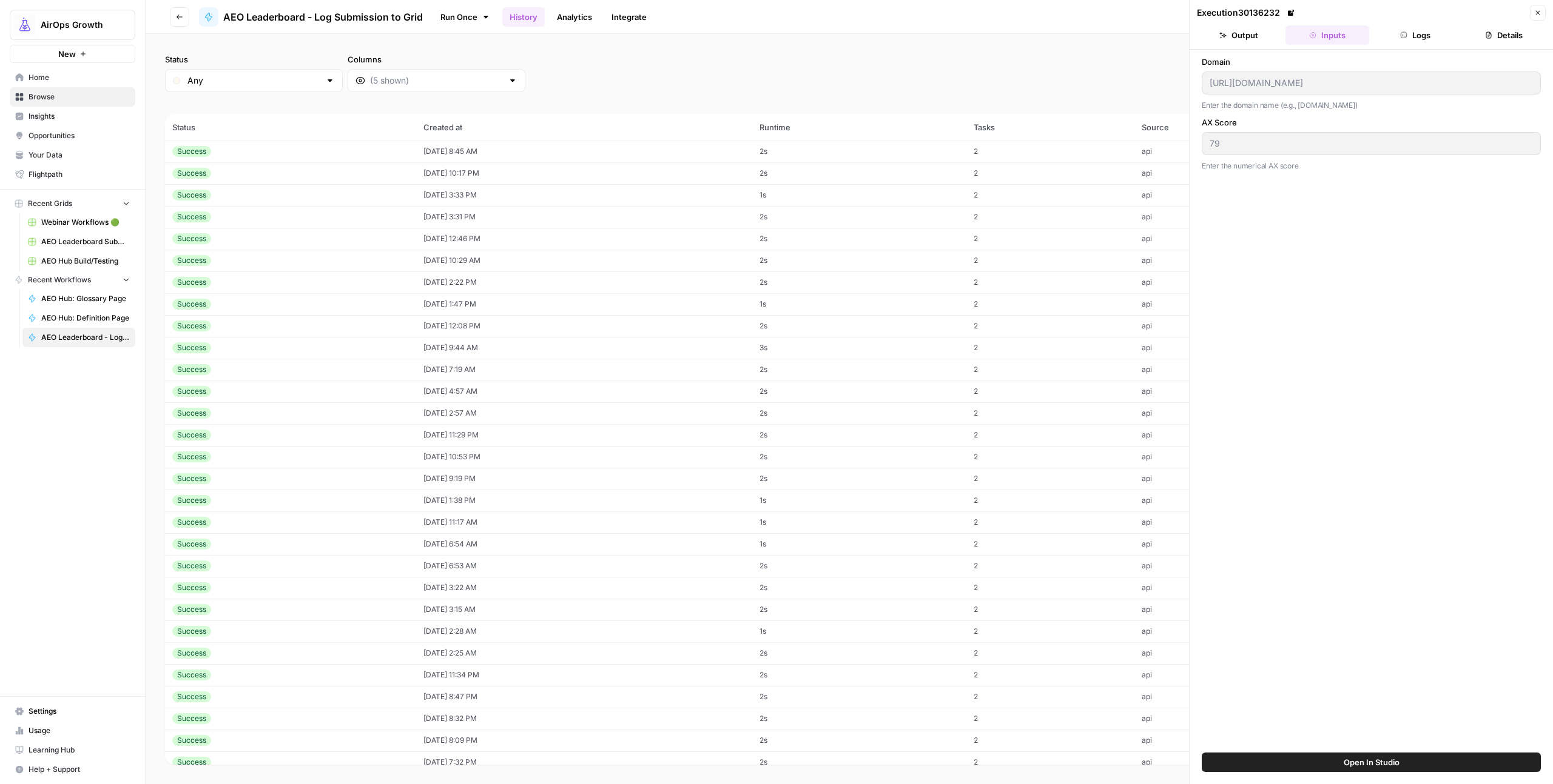
click at [86, 238] on span "AEO Leaderboard Submissions" at bounding box center [86, 242] width 89 height 11
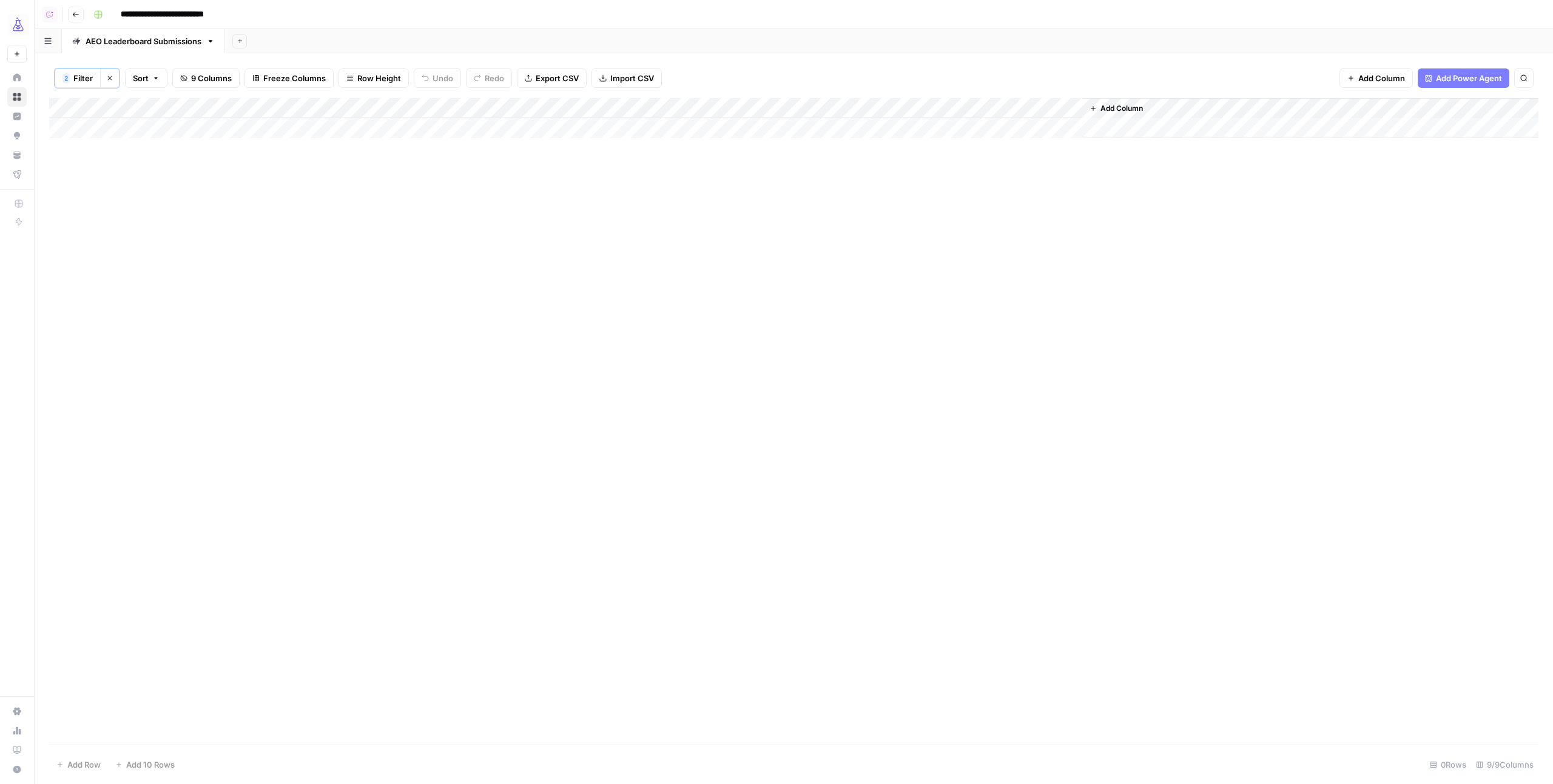
click at [66, 75] on span "2" at bounding box center [66, 78] width 4 height 10
click at [612, 146] on button "Delete" at bounding box center [620, 142] width 16 height 16
click at [612, 139] on button "Delete" at bounding box center [620, 142] width 16 height 16
click at [79, 194] on span "Save" at bounding box center [83, 197] width 17 height 11
click at [145, 76] on span "Sort" at bounding box center [141, 78] width 16 height 12
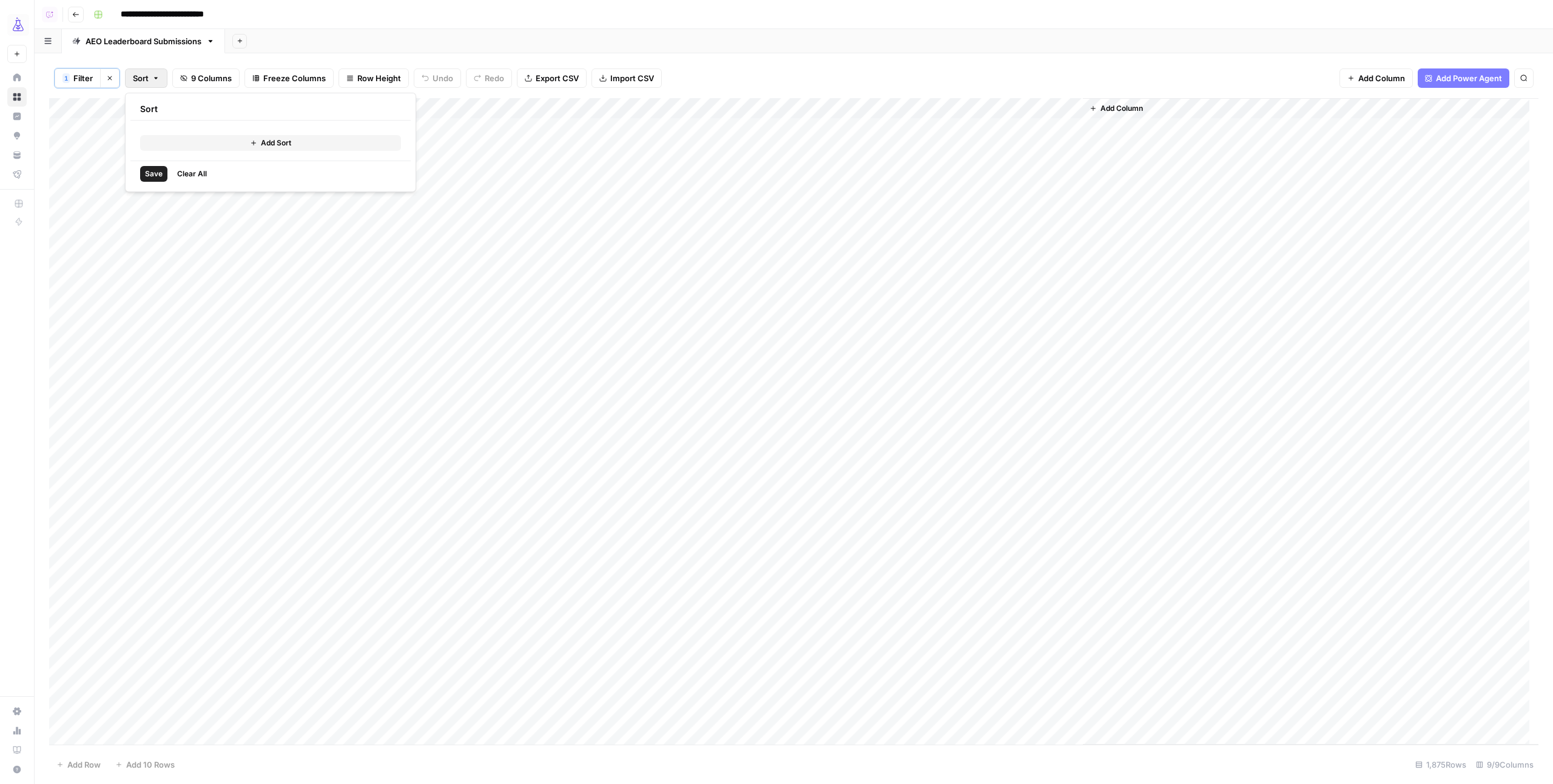
click at [189, 139] on button "Add Sort" at bounding box center [270, 143] width 261 height 16
click at [203, 139] on input "text" at bounding box center [235, 139] width 123 height 12
click at [207, 204] on span "Submission" at bounding box center [231, 202] width 73 height 12
type input "Submission"
click at [364, 143] on input "text" at bounding box center [411, 139] width 139 height 12
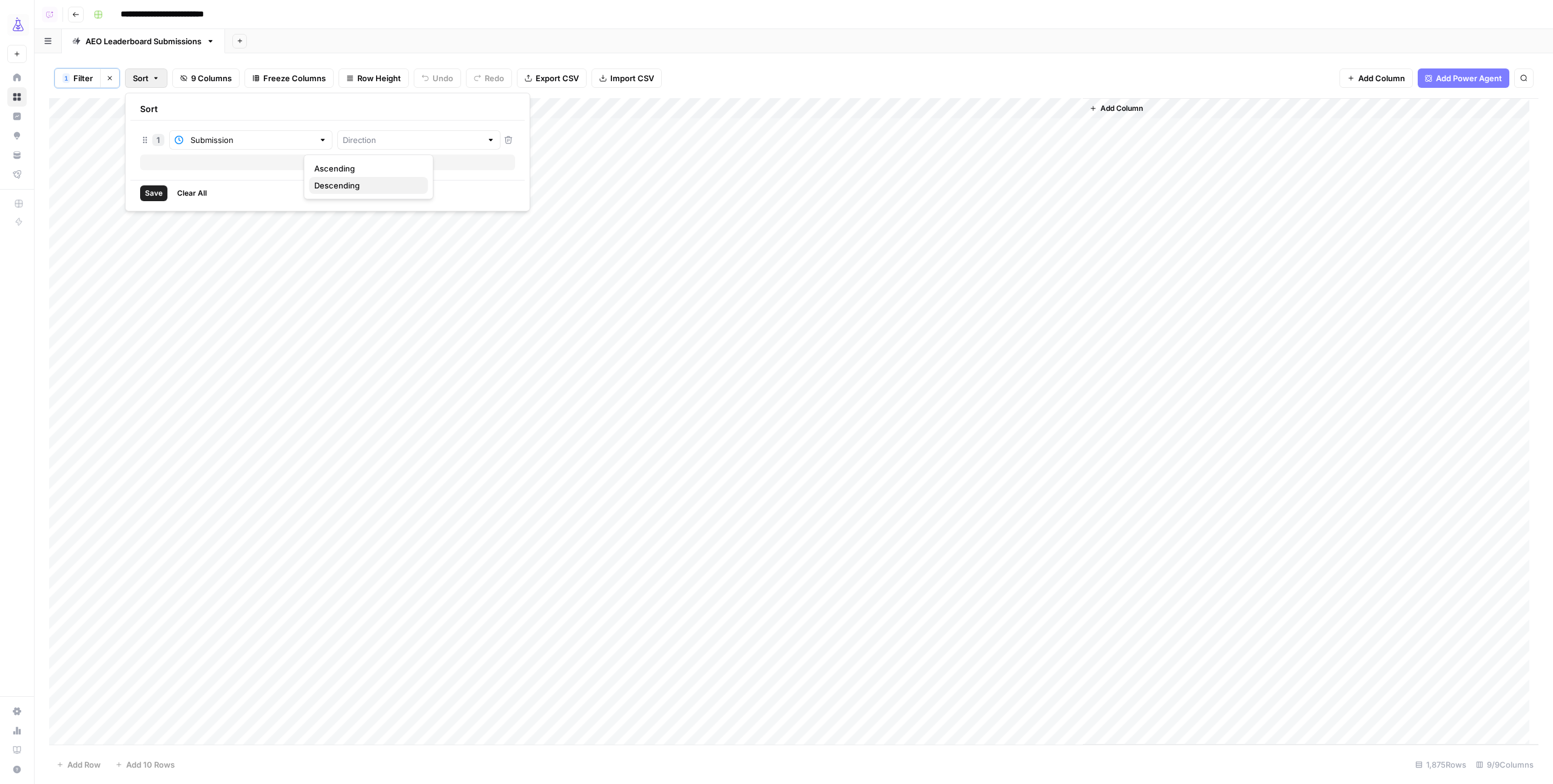
click at [368, 188] on span "Descending" at bounding box center [366, 185] width 105 height 12
type input "Descending"
click at [155, 188] on span "Save" at bounding box center [154, 193] width 17 height 11
click at [88, 76] on span "Filter" at bounding box center [83, 78] width 19 height 12
click at [117, 144] on input "text" at bounding box center [144, 141] width 133 height 12
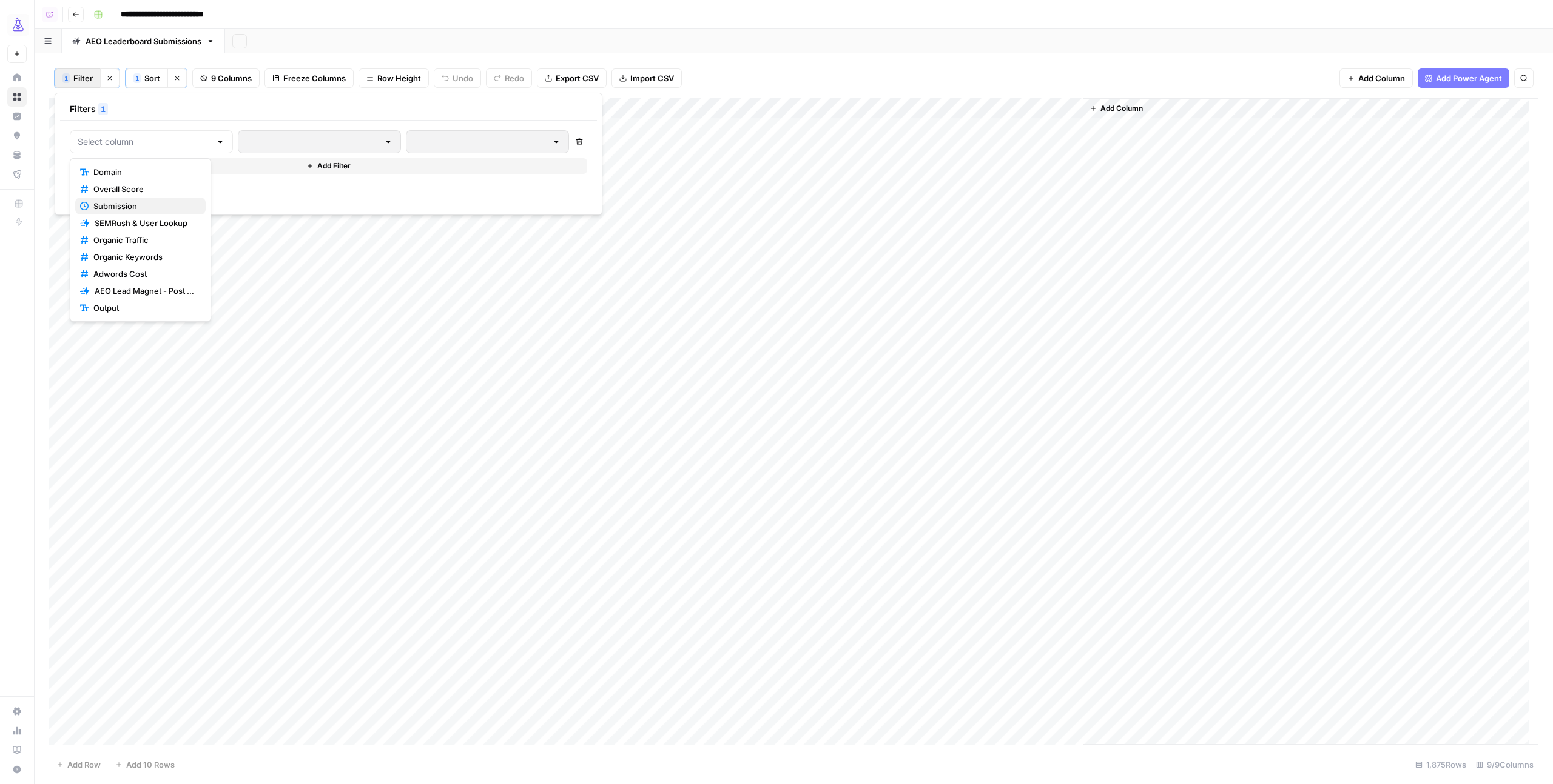
click at [124, 208] on span "Submission" at bounding box center [144, 206] width 102 height 12
click at [259, 143] on input "text" at bounding box center [332, 141] width 146 height 12
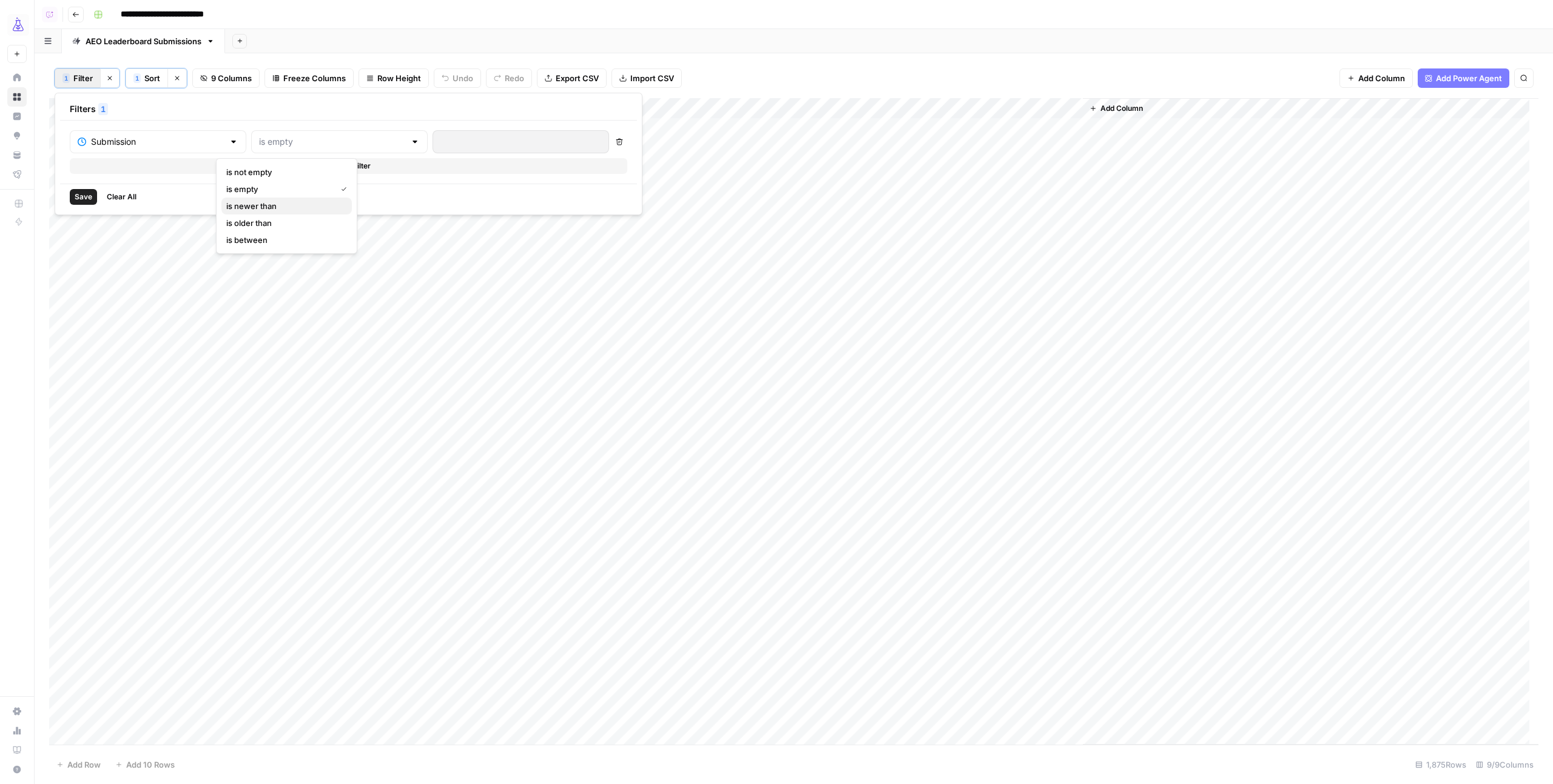
click at [269, 208] on span "is newer than" at bounding box center [284, 206] width 116 height 12
type input "is newer than"
click at [441, 147] on input "number" at bounding box center [502, 141] width 124 height 12
type input "15"
click at [79, 198] on span "Save" at bounding box center [83, 197] width 17 height 11
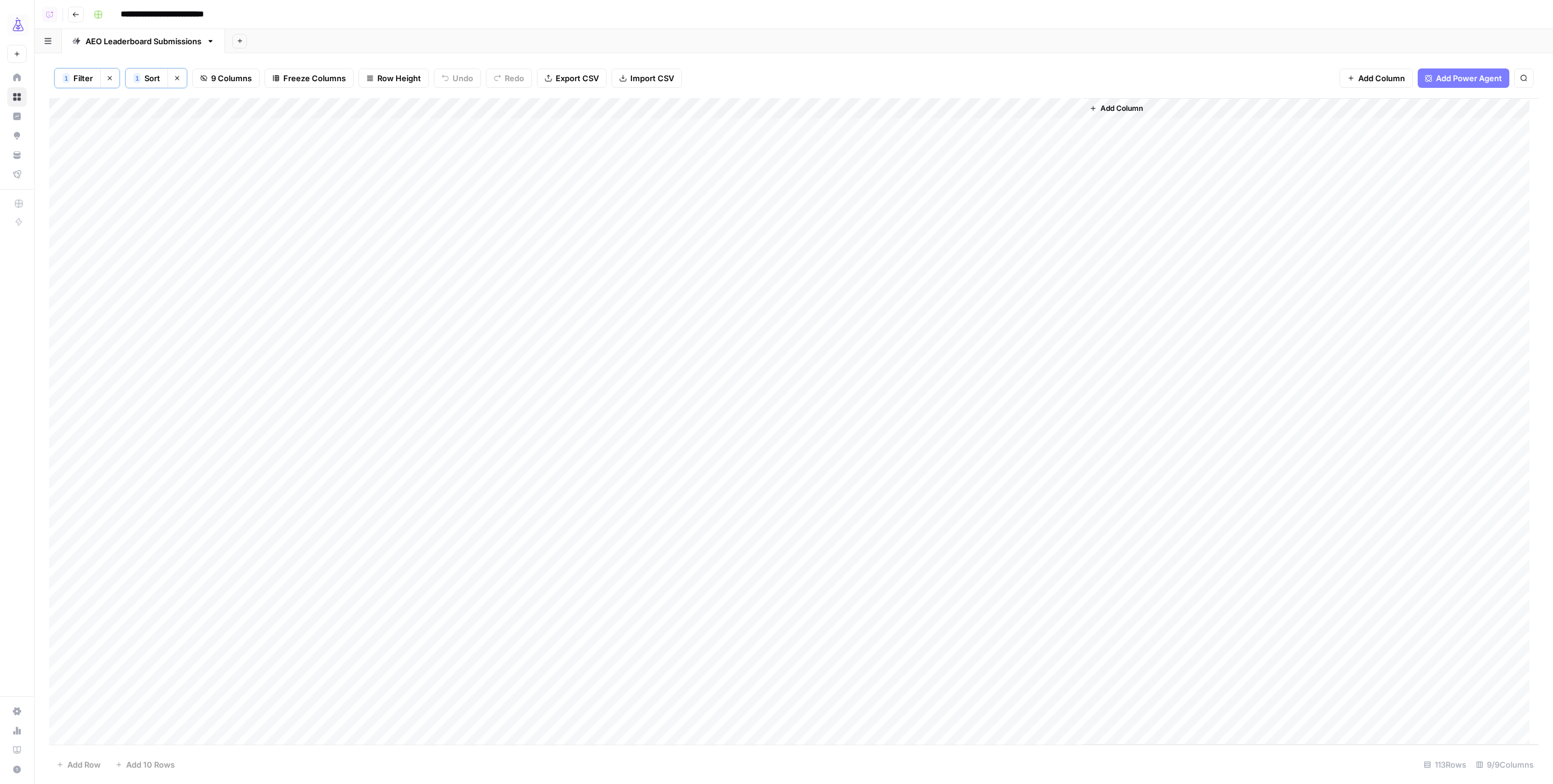
click at [870, 52] on div "Add Sheet" at bounding box center [889, 41] width 1328 height 25
click at [1143, 109] on button "Add Column" at bounding box center [1116, 108] width 63 height 16
click at [1388, 79] on button "Text" at bounding box center [1431, 78] width 227 height 19
drag, startPoint x: 1120, startPoint y: 104, endPoint x: 237, endPoint y: 101, distance: 883.0
click at [237, 101] on div "Add Column" at bounding box center [793, 421] width 1489 height 647
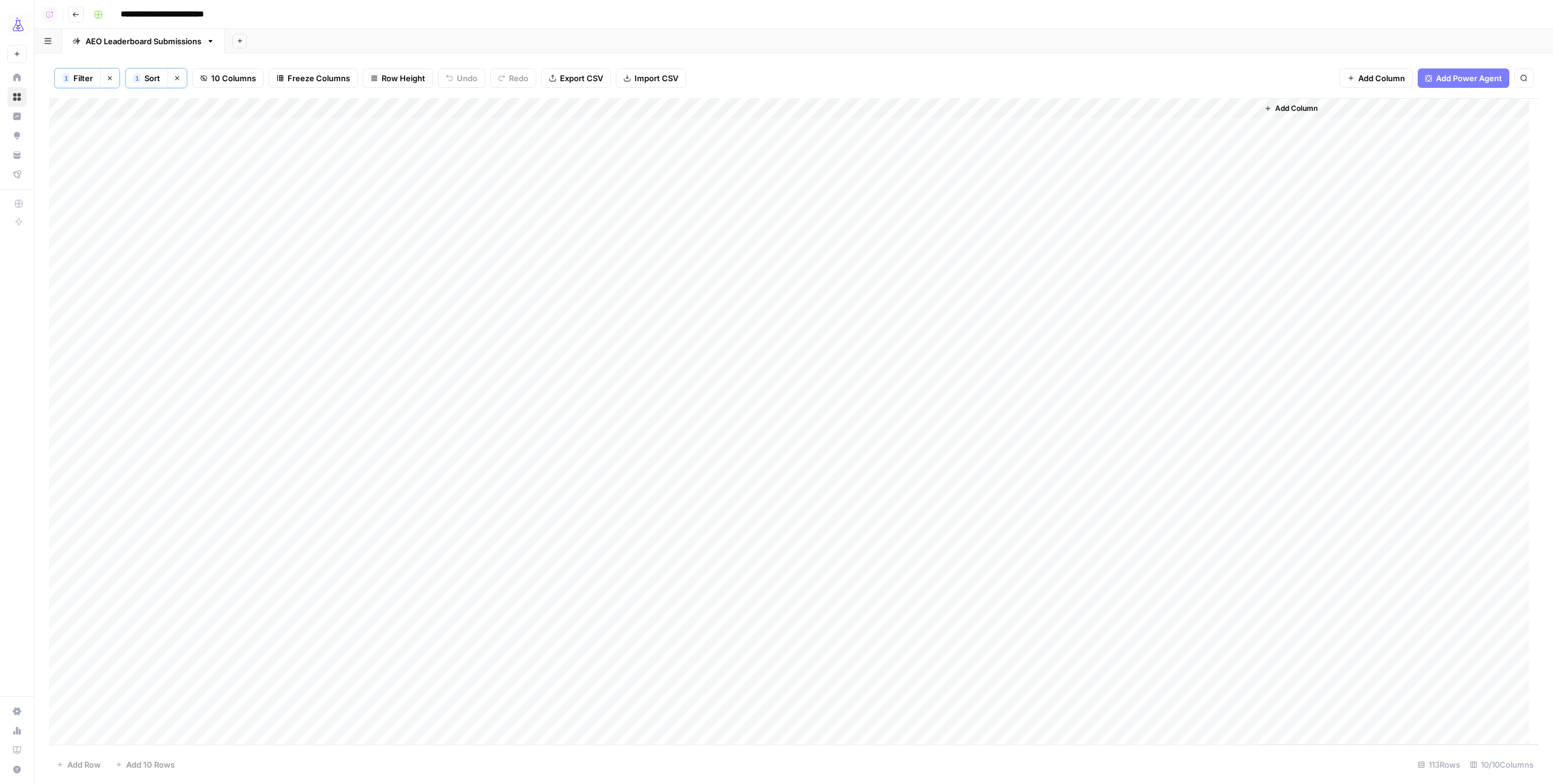
click at [273, 105] on div "Add Column" at bounding box center [793, 421] width 1489 height 647
click at [280, 143] on input "New Column" at bounding box center [298, 137] width 123 height 12
type input "Email"
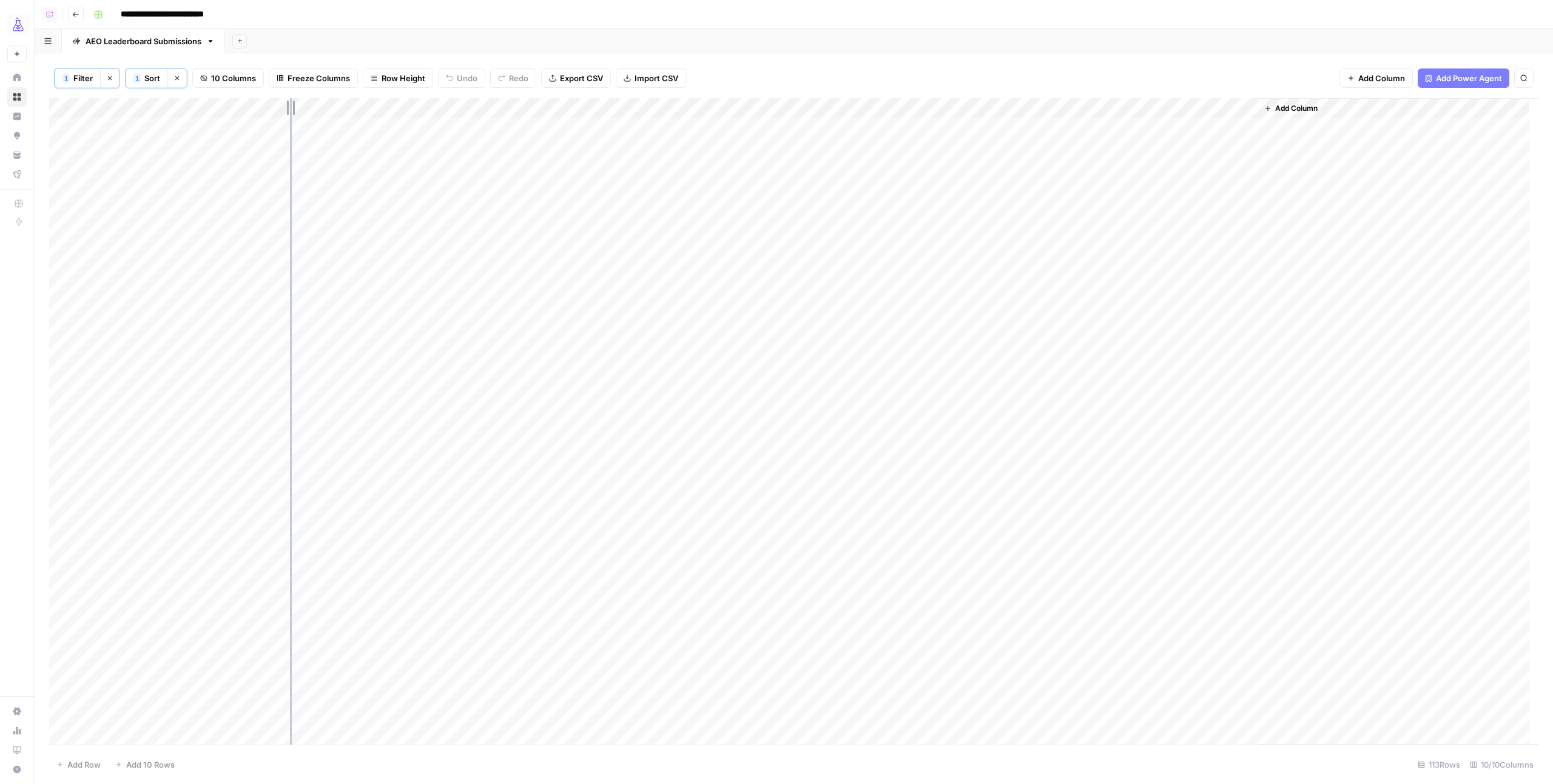
drag, startPoint x: 399, startPoint y: 104, endPoint x: 289, endPoint y: 92, distance: 110.7
click at [289, 92] on div "1 Filter Clear filters 1 Sort Clear sorts 10 Columns Freeze Columns Row Height …" at bounding box center [794, 418] width 1518 height 731
click at [968, 80] on div "1 Filter Clear filters 1 Sort Clear sorts 10 Columns Freeze Columns Row Height …" at bounding box center [793, 78] width 1489 height 40
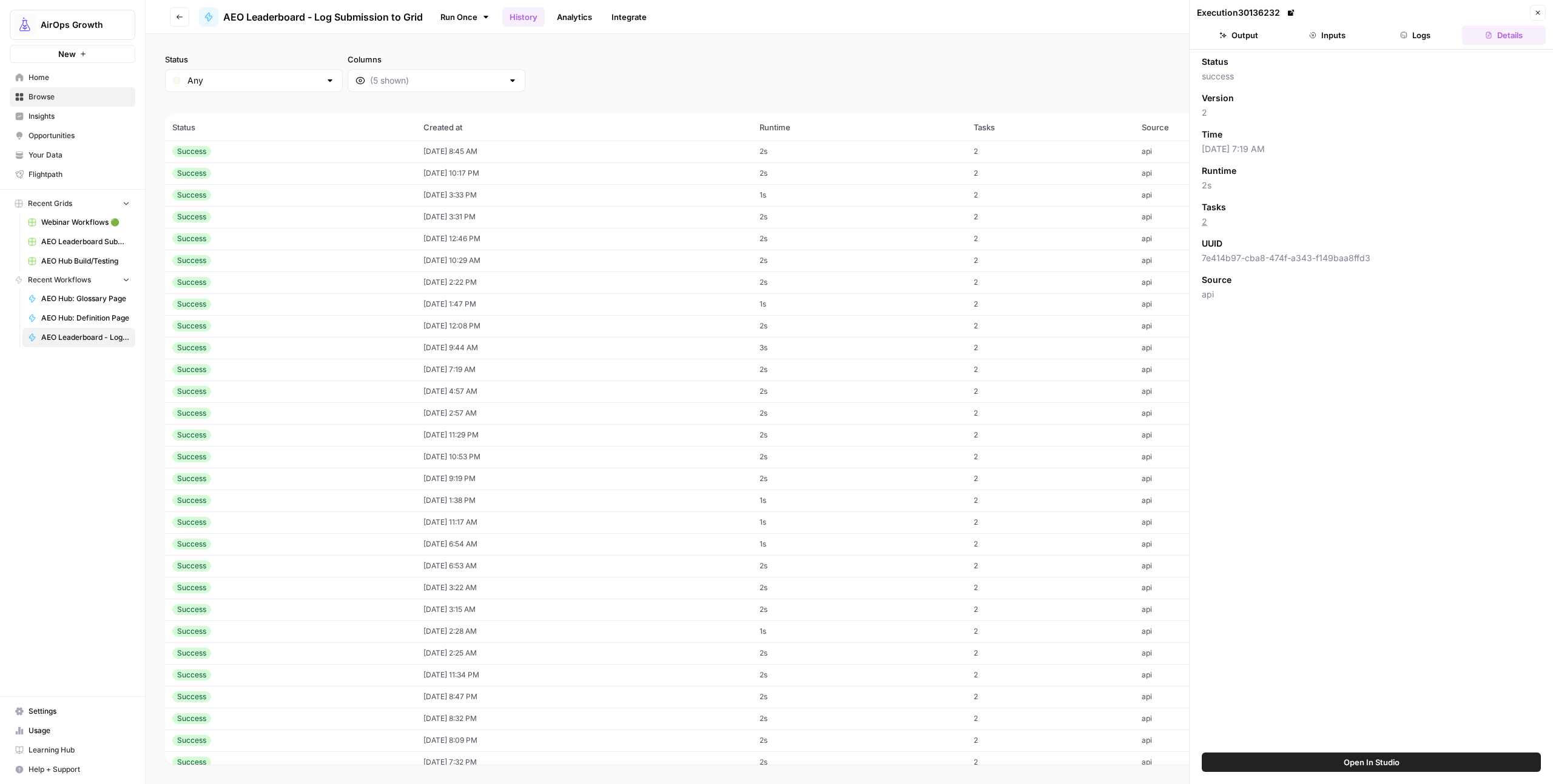
click at [900, 63] on div "Status Any Columns 2h 24h 7d 30d All Time Custom range" at bounding box center [849, 72] width 1368 height 39
click at [1536, 14] on icon "button" at bounding box center [1537, 13] width 4 height 4
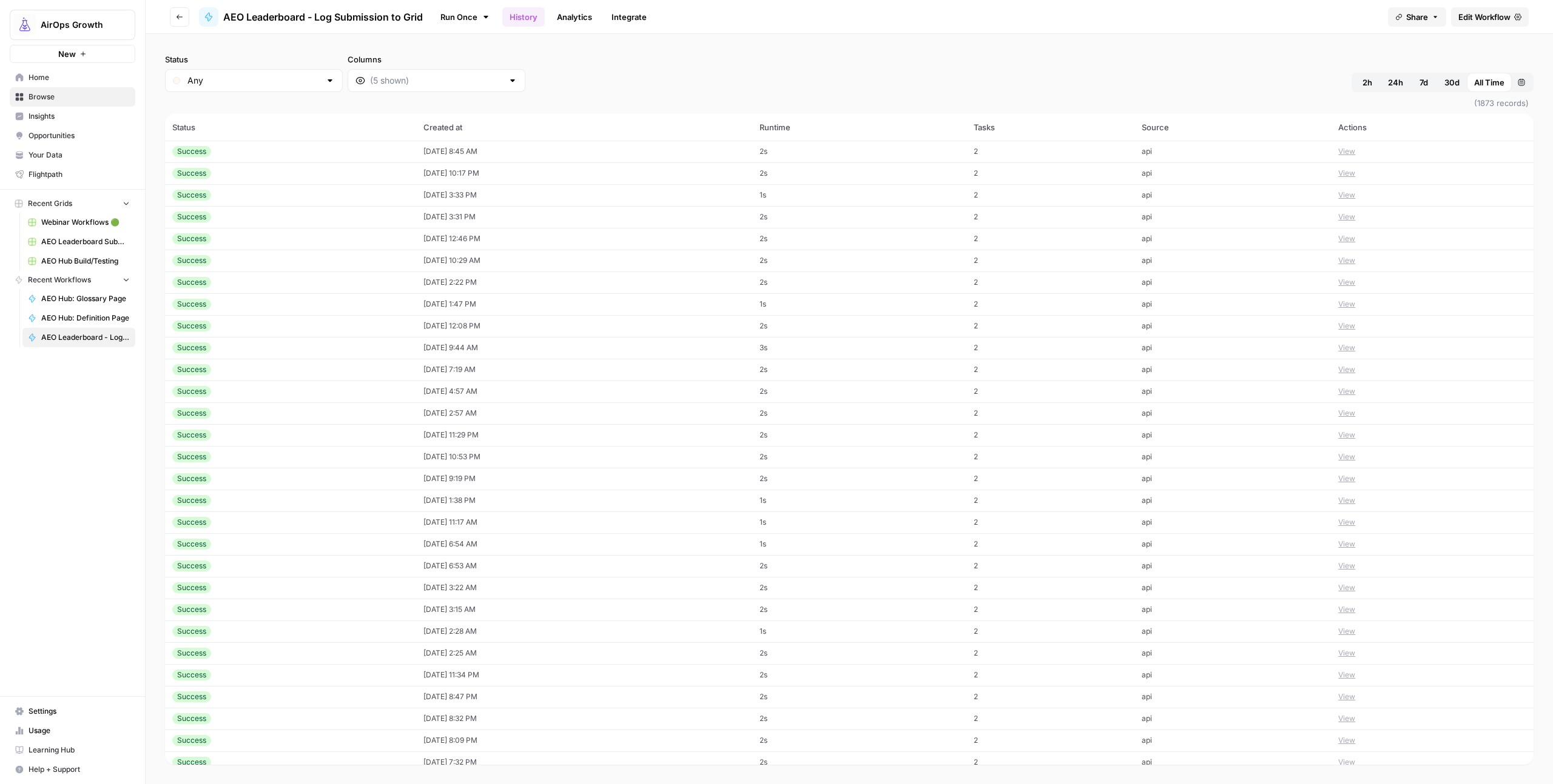
click at [1497, 15] on span "Edit Workflow" at bounding box center [1484, 17] width 52 height 12
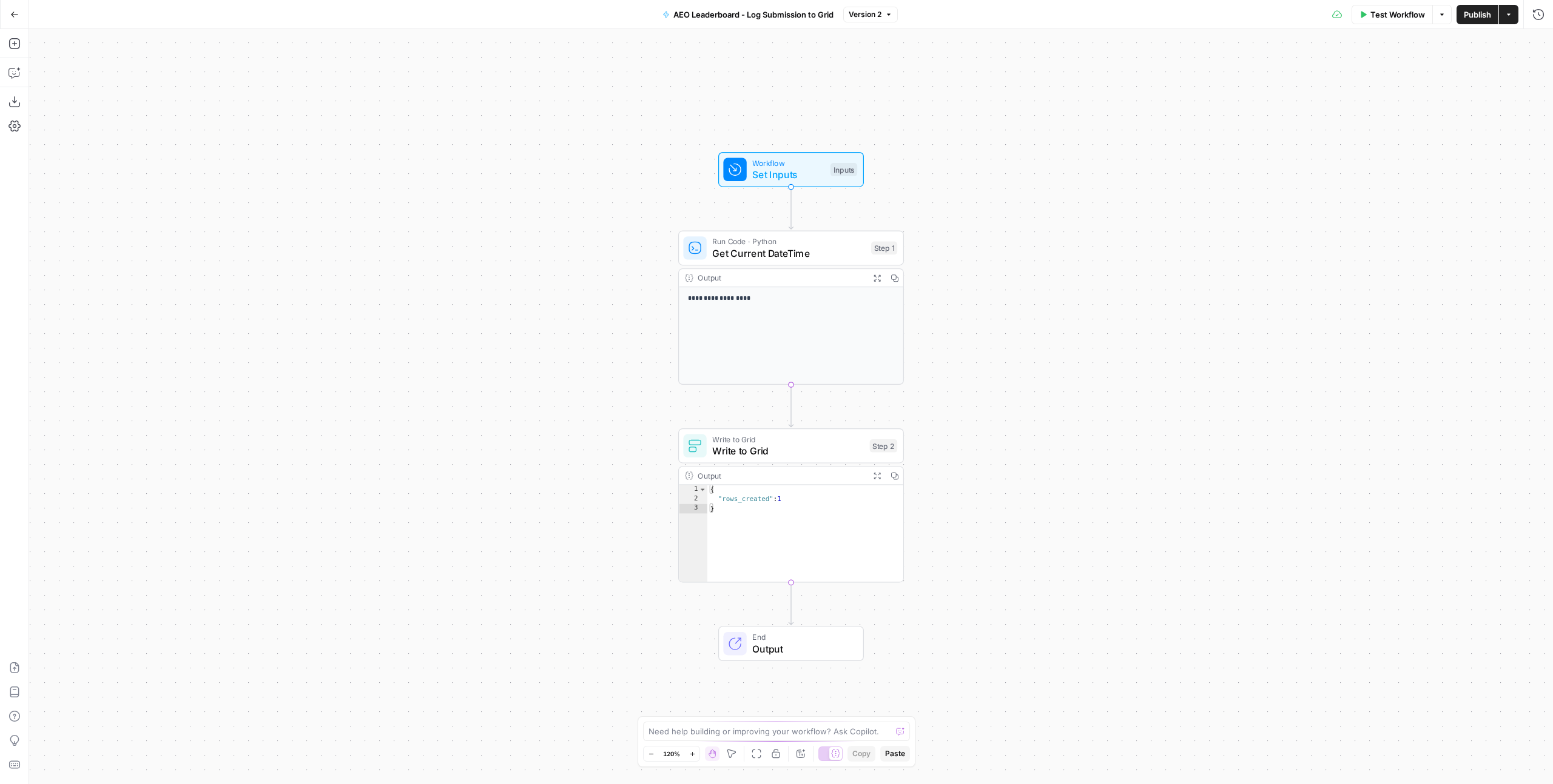
click at [1241, 203] on div "**********" at bounding box center [791, 407] width 1524 height 755
click at [796, 167] on span "Set Inputs" at bounding box center [788, 174] width 72 height 14
click at [1209, 184] on button "Add Field" at bounding box center [1299, 184] width 445 height 19
click at [1121, 109] on label "Short Text" at bounding box center [1131, 108] width 113 height 55
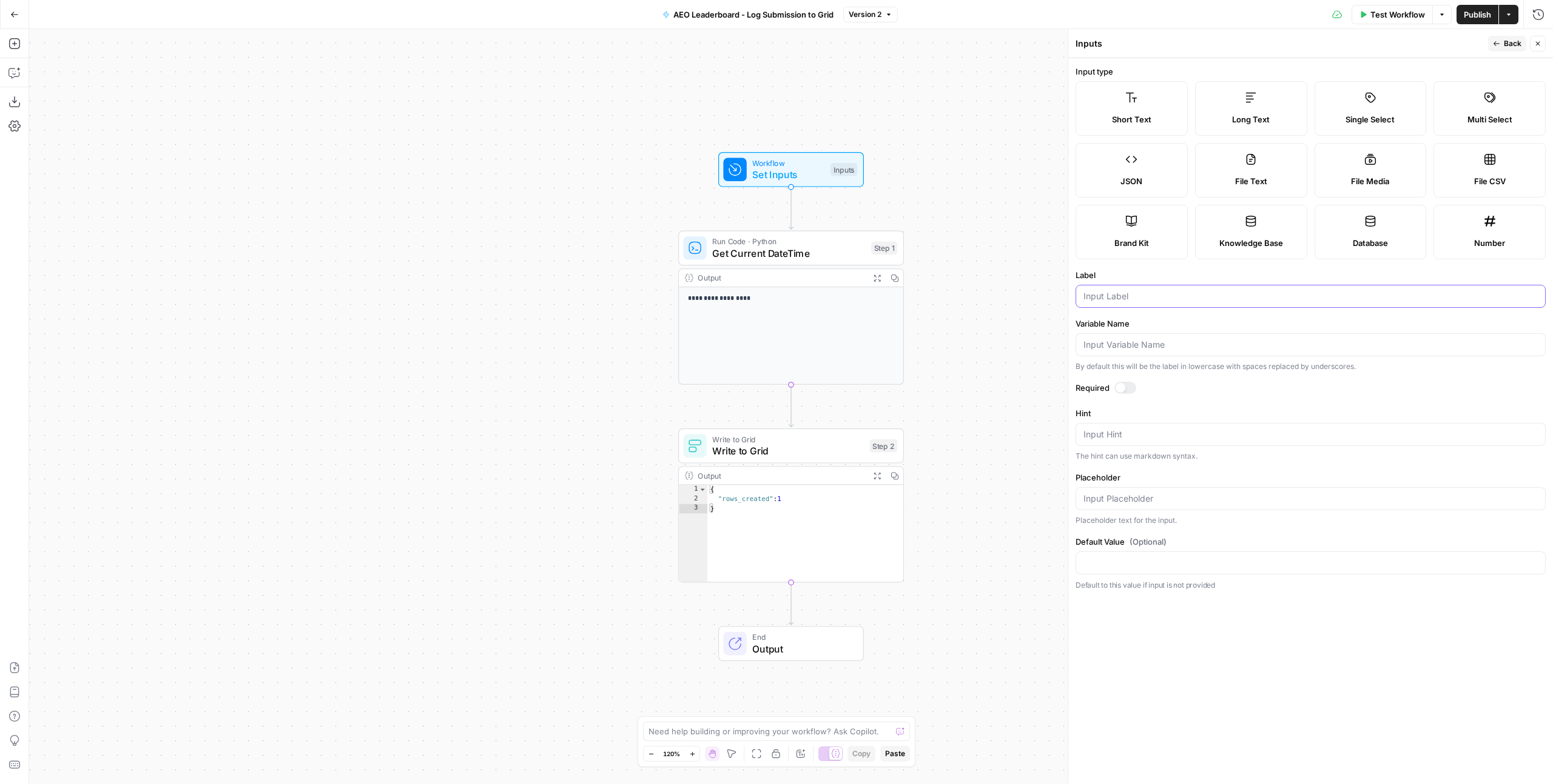
click at [1108, 293] on input "Label" at bounding box center [1310, 296] width 454 height 12
type input "Email"
click at [1118, 327] on label "Variable Name" at bounding box center [1310, 323] width 470 height 12
click at [1118, 339] on input "Variable Name" at bounding box center [1310, 344] width 454 height 12
type input "email"
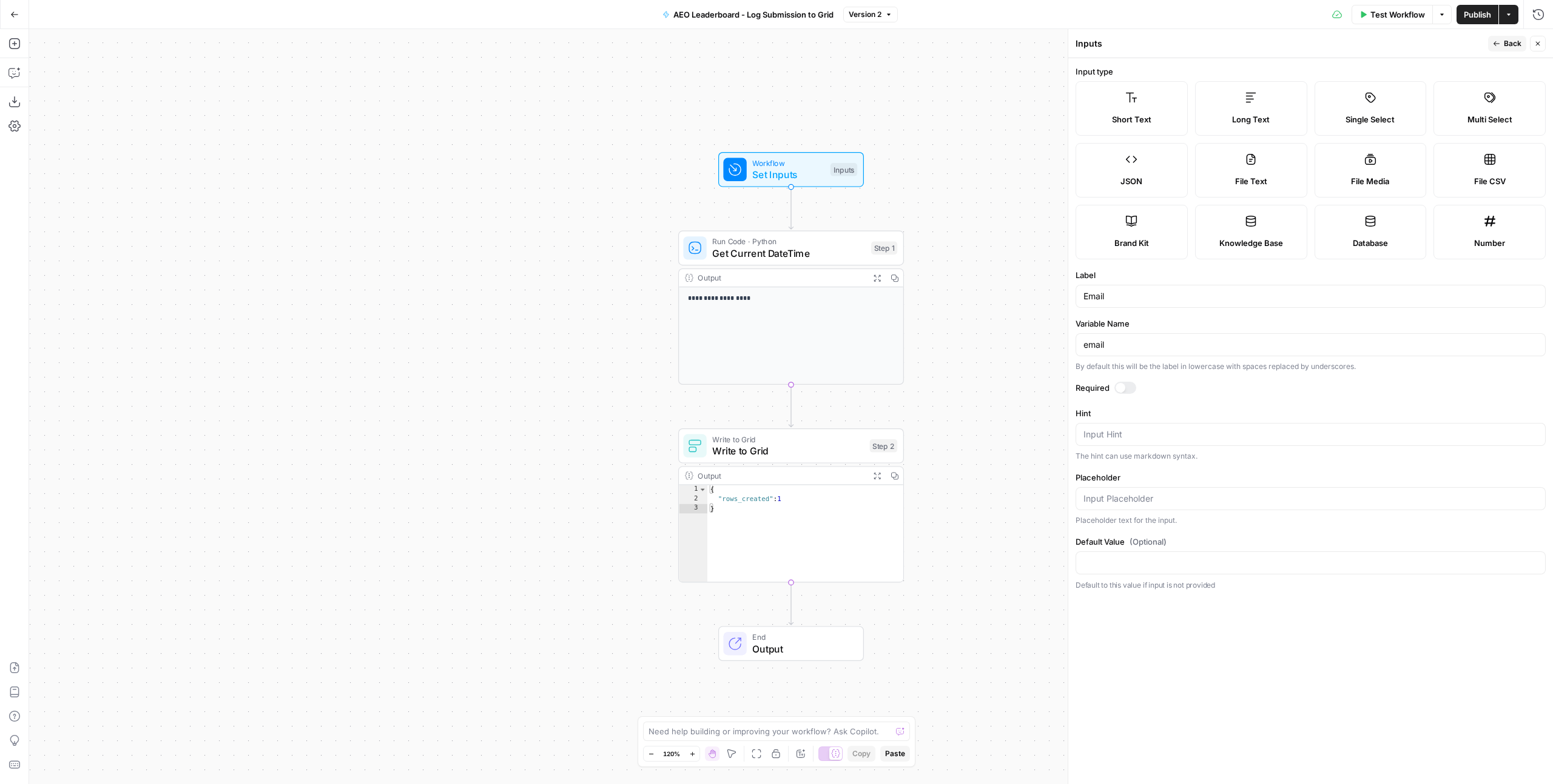
click at [1124, 322] on label "Variable Name" at bounding box center [1310, 323] width 470 height 12
click at [1124, 339] on input "email" at bounding box center [1310, 344] width 454 height 12
click at [1230, 385] on label "Required" at bounding box center [1310, 387] width 470 height 12
click at [1507, 41] on span "Back" at bounding box center [1513, 44] width 17 height 11
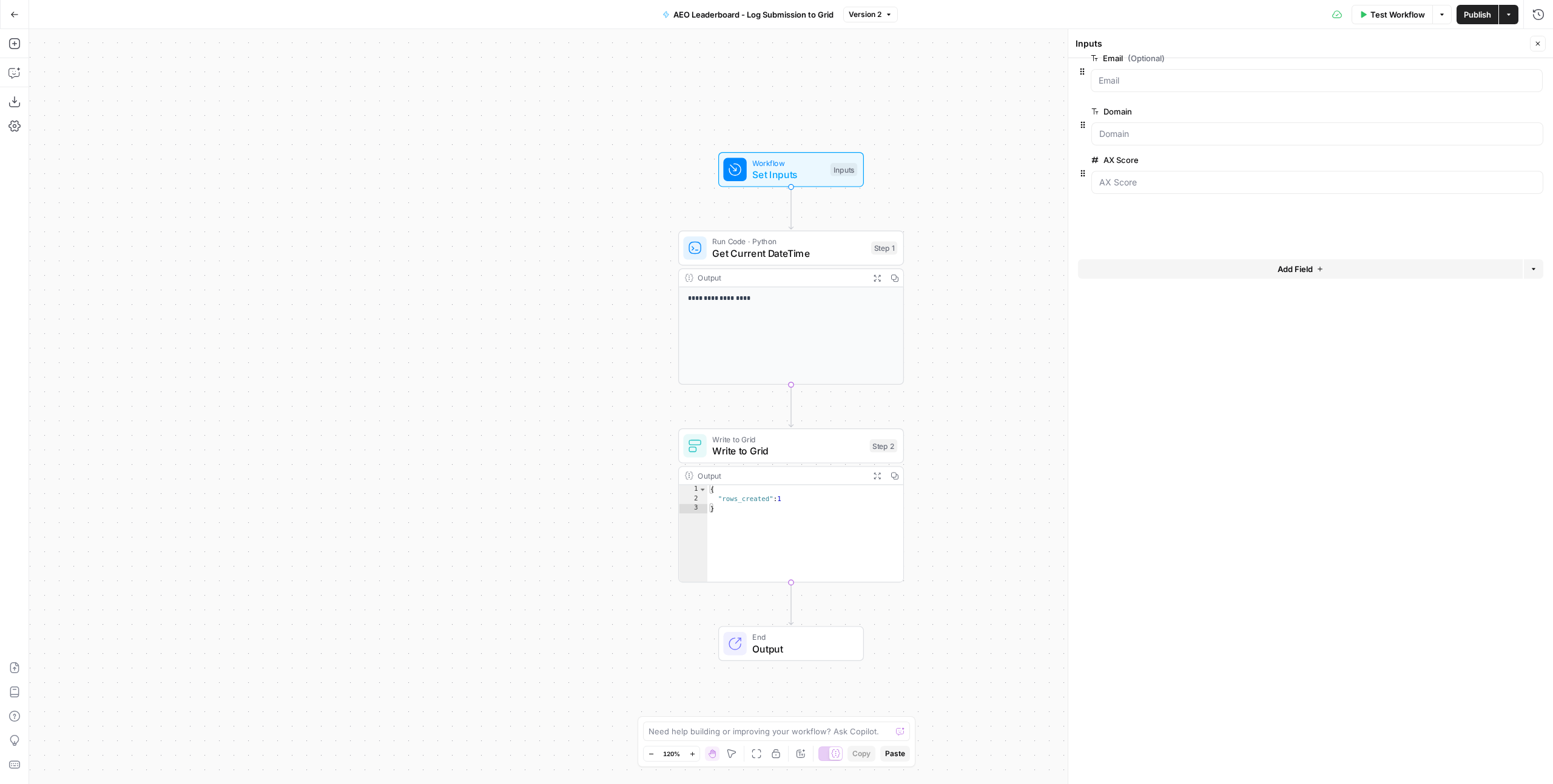
drag, startPoint x: 1082, startPoint y: 185, endPoint x: 1082, endPoint y: 63, distance: 122.0
click at [925, 446] on div "**********" at bounding box center [791, 407] width 1524 height 755
click at [782, 441] on span "Write to Grid" at bounding box center [788, 439] width 151 height 12
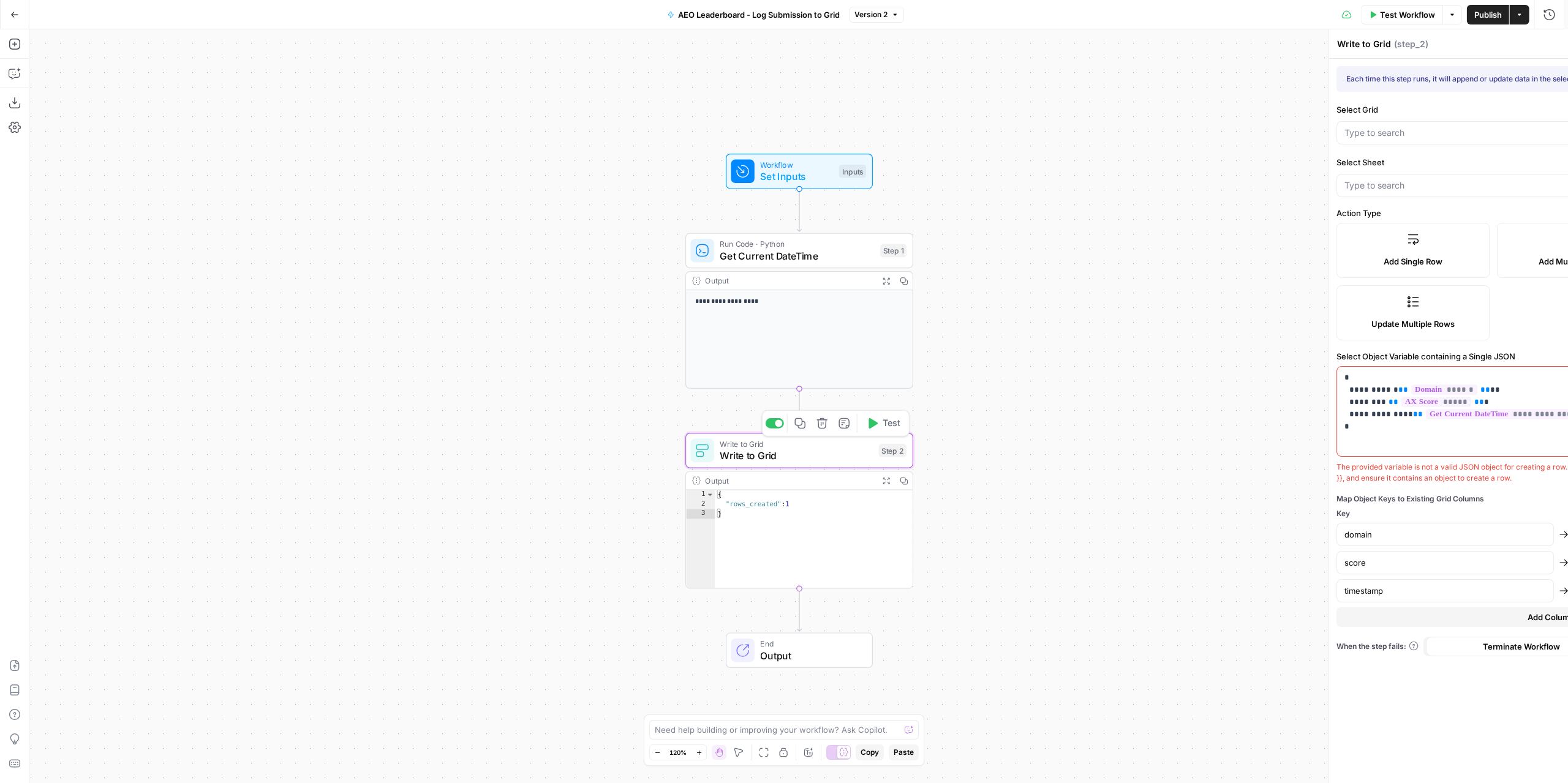
type input "AEO Leaderboard Submissions"
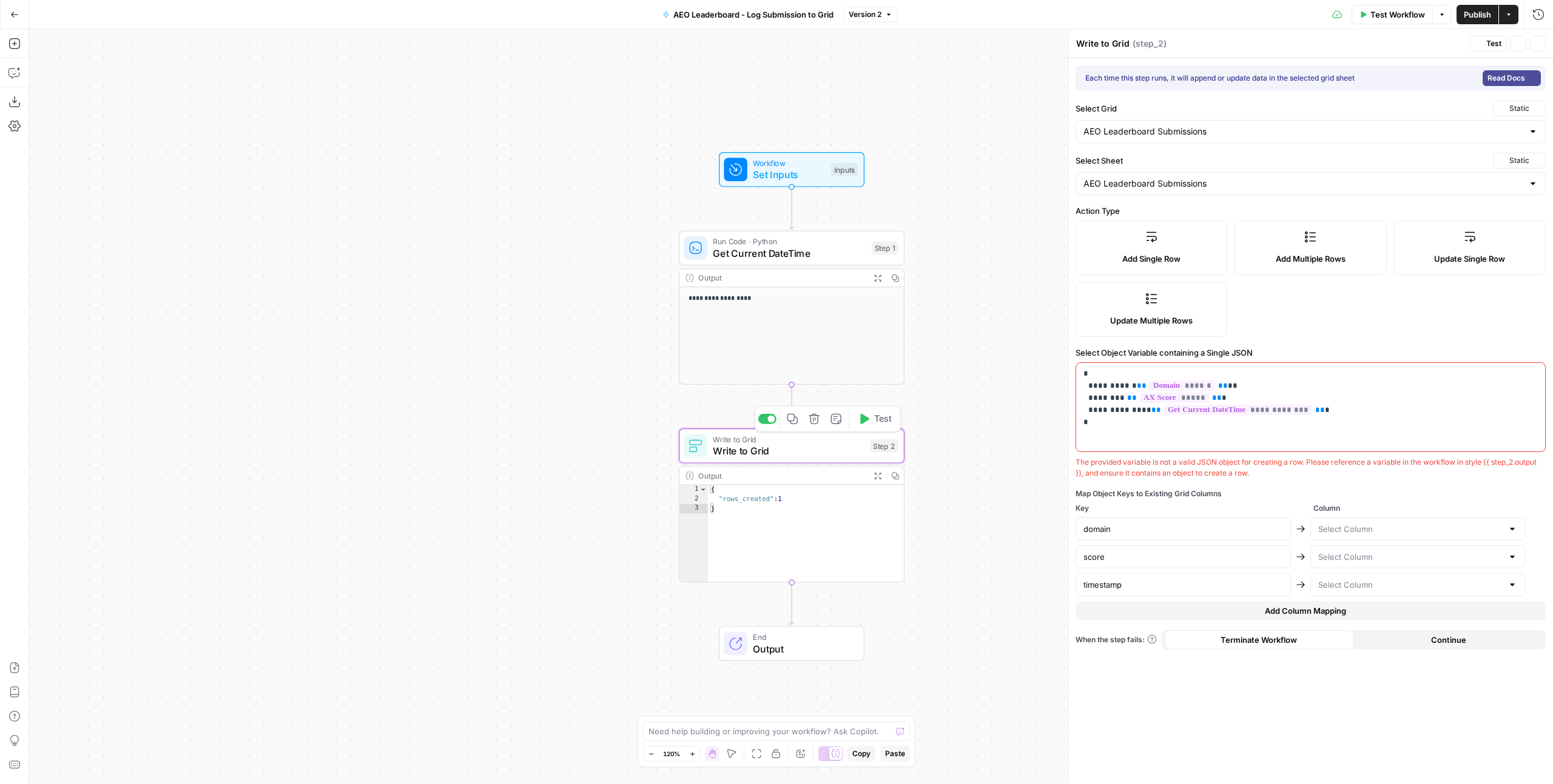
type input "Domain"
type input "Overall Score"
type input "Submission"
click at [1319, 409] on p "**********" at bounding box center [1310, 398] width 454 height 61
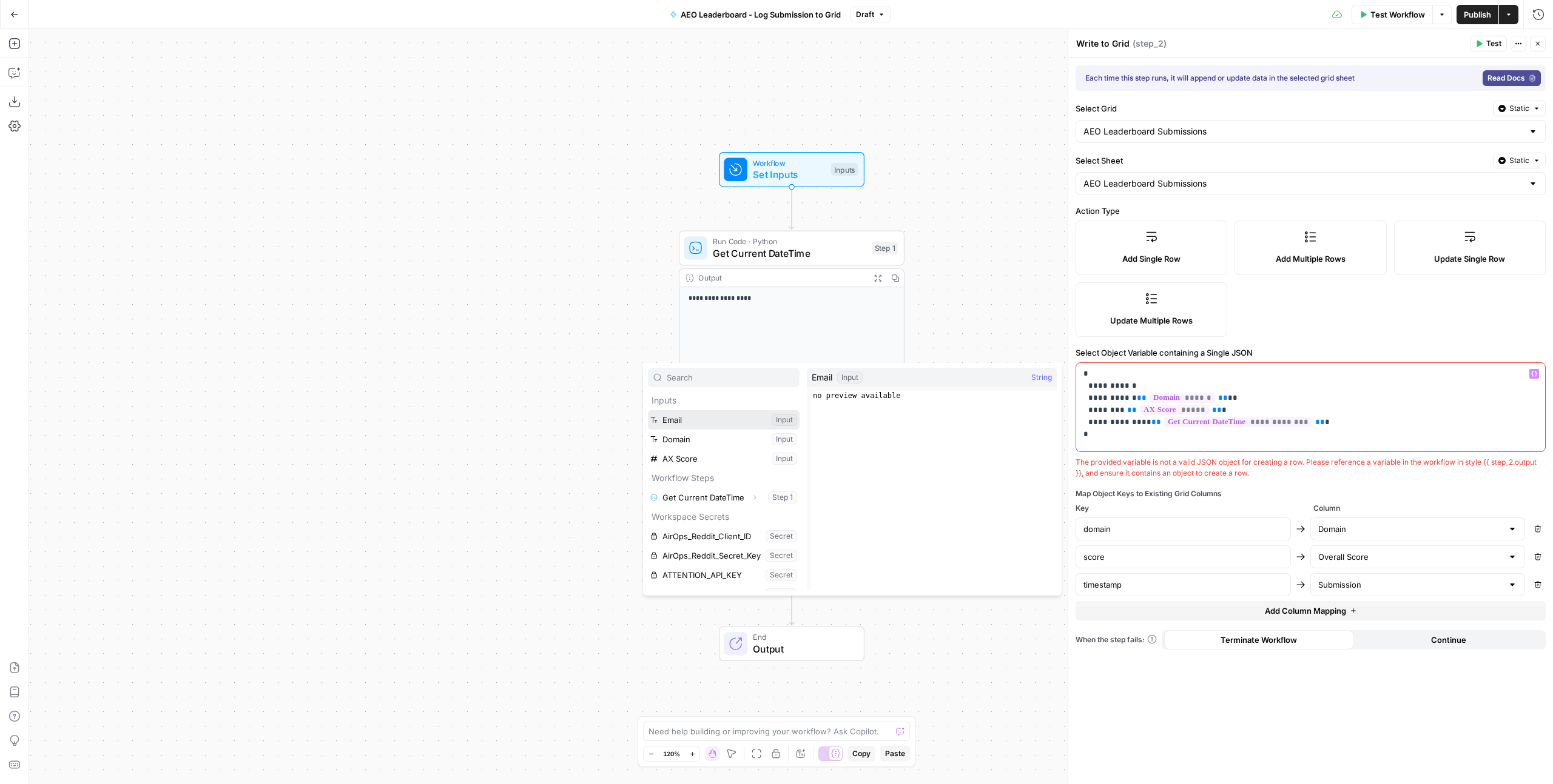
click at [708, 414] on button "Select variable Email" at bounding box center [723, 420] width 151 height 19
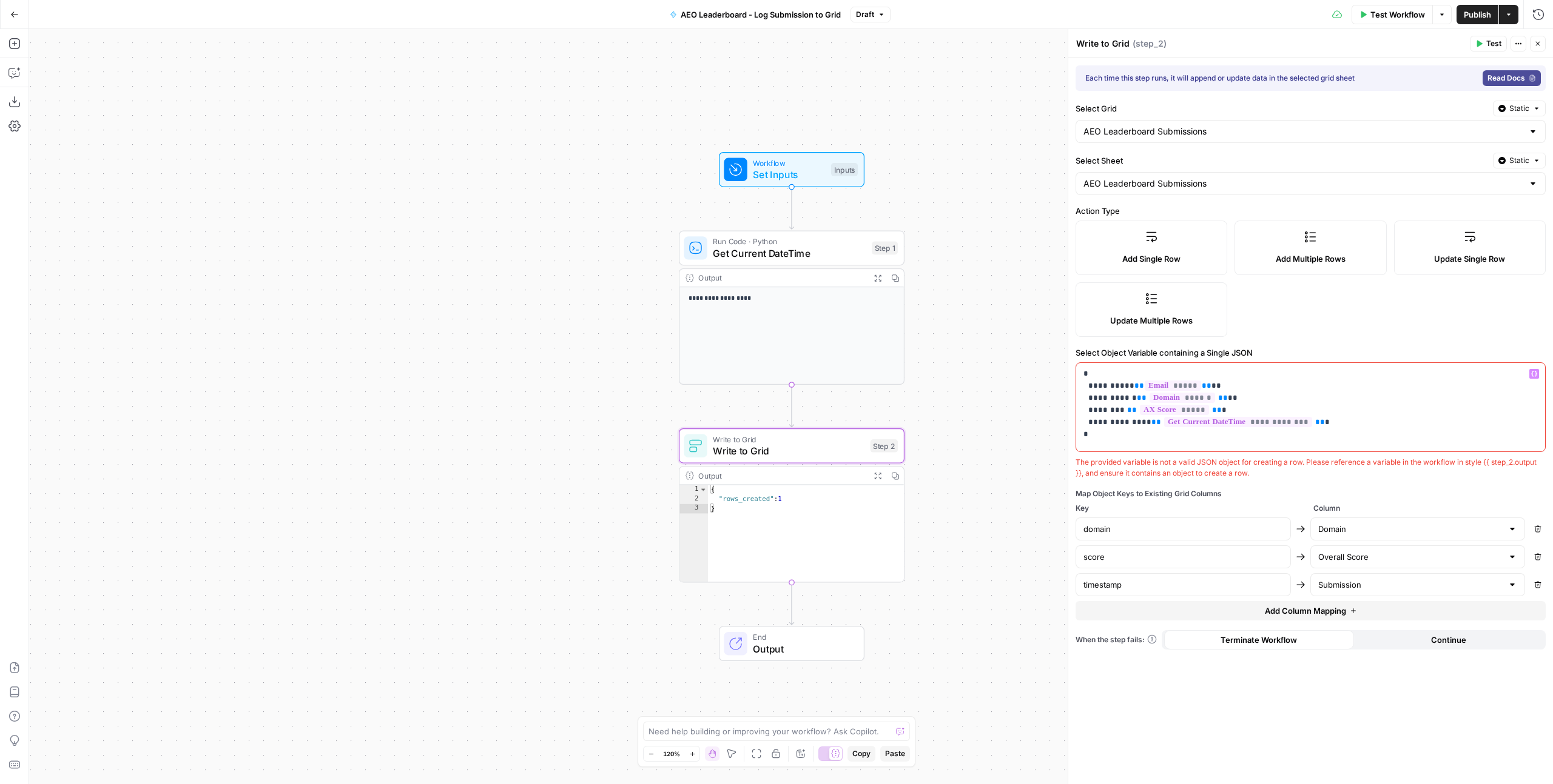
click at [1241, 611] on button "Add Column Mapping" at bounding box center [1310, 611] width 470 height 19
click at [1167, 609] on input "text" at bounding box center [1183, 612] width 200 height 12
type input "email"
click at [1358, 640] on span "Email" at bounding box center [1415, 642] width 190 height 12
type input "Email"
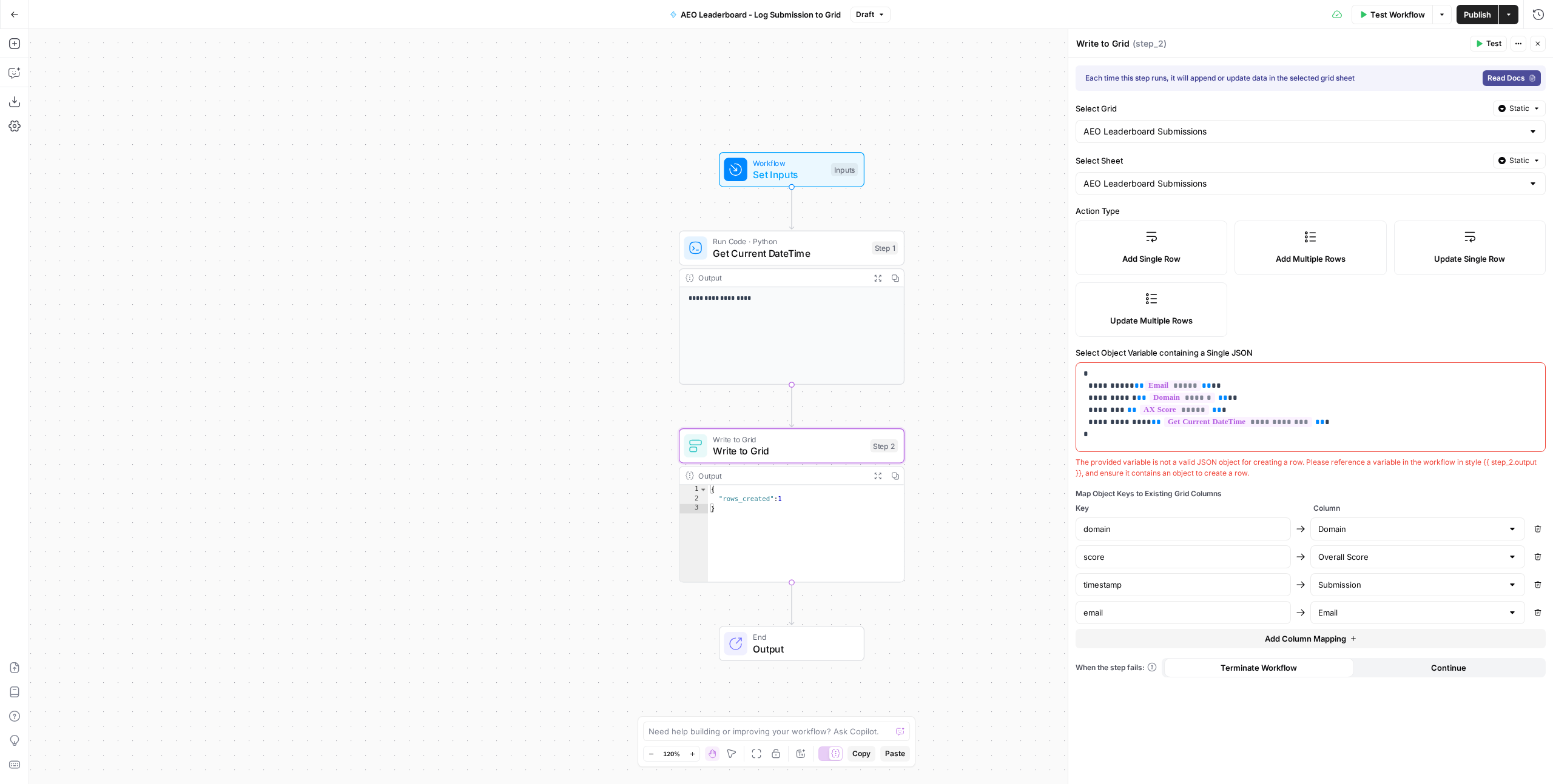
click at [1373, 722] on div "**********" at bounding box center [1311, 421] width 485 height 726
click at [1483, 17] on span "Publish" at bounding box center [1477, 14] width 27 height 12
click at [1328, 345] on div "**********" at bounding box center [1311, 421] width 485 height 726
click at [1257, 440] on p "**********" at bounding box center [1310, 405] width 454 height 73
click at [1322, 299] on div "Add Single Row Add Multiple Rows Update Single Row Update Multiple Rows" at bounding box center [1310, 279] width 470 height 116
